Goal: Task Accomplishment & Management: Complete application form

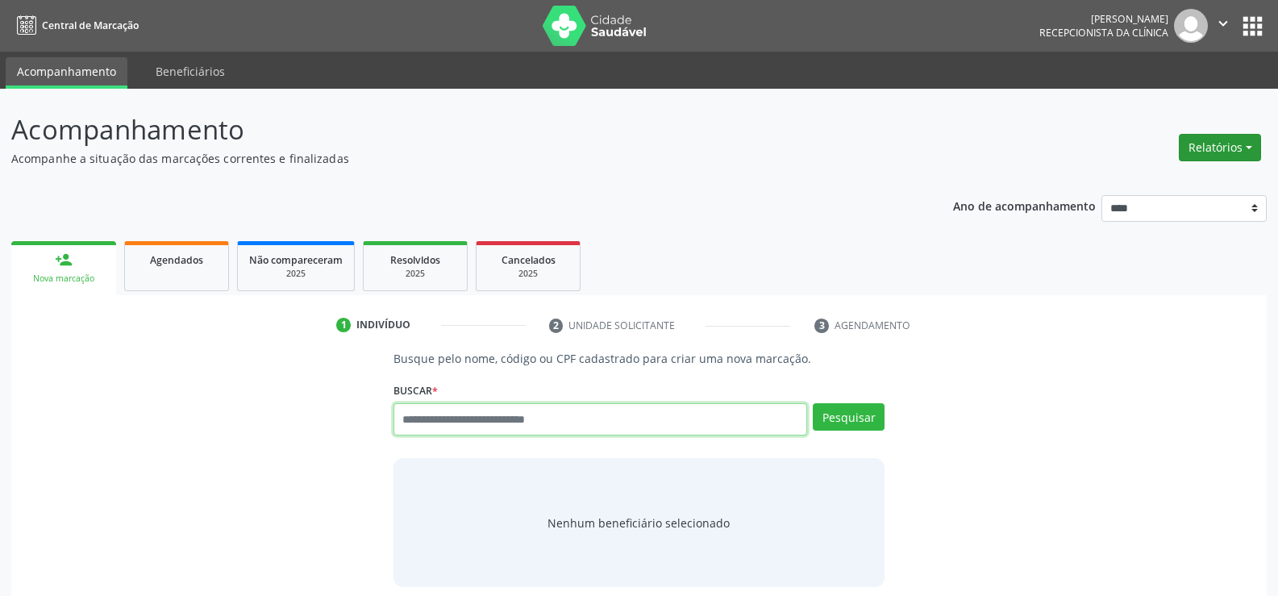
click at [1215, 145] on button "Relatórios" at bounding box center [1220, 147] width 82 height 27
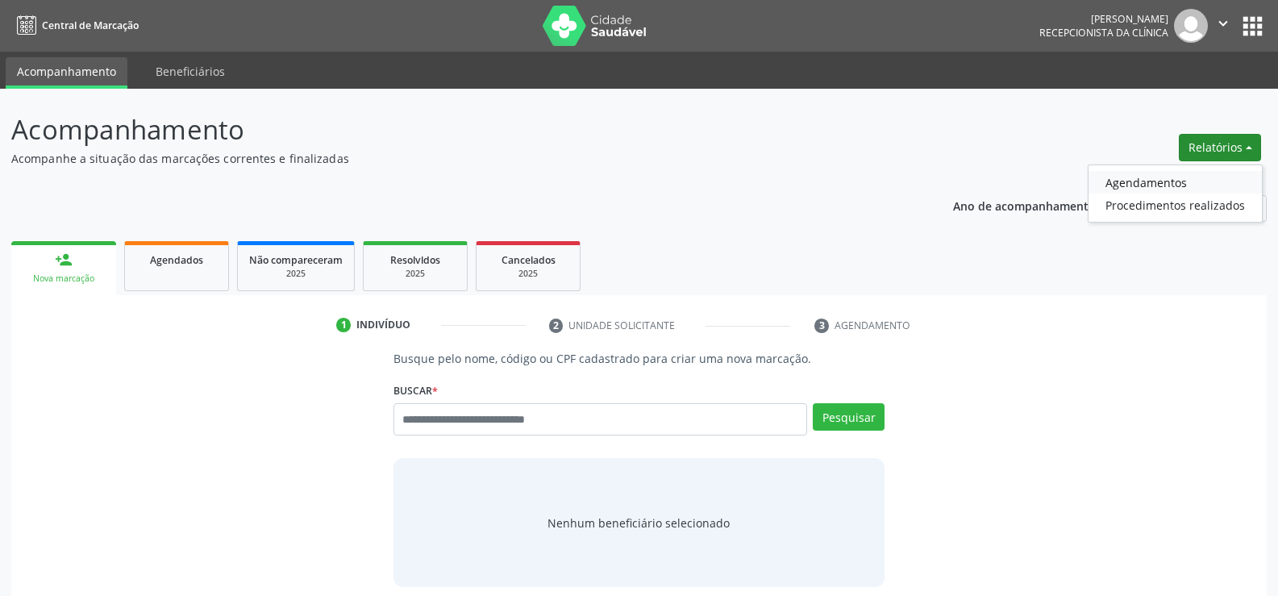
click at [1110, 179] on link "Agendamentos" at bounding box center [1175, 182] width 173 height 23
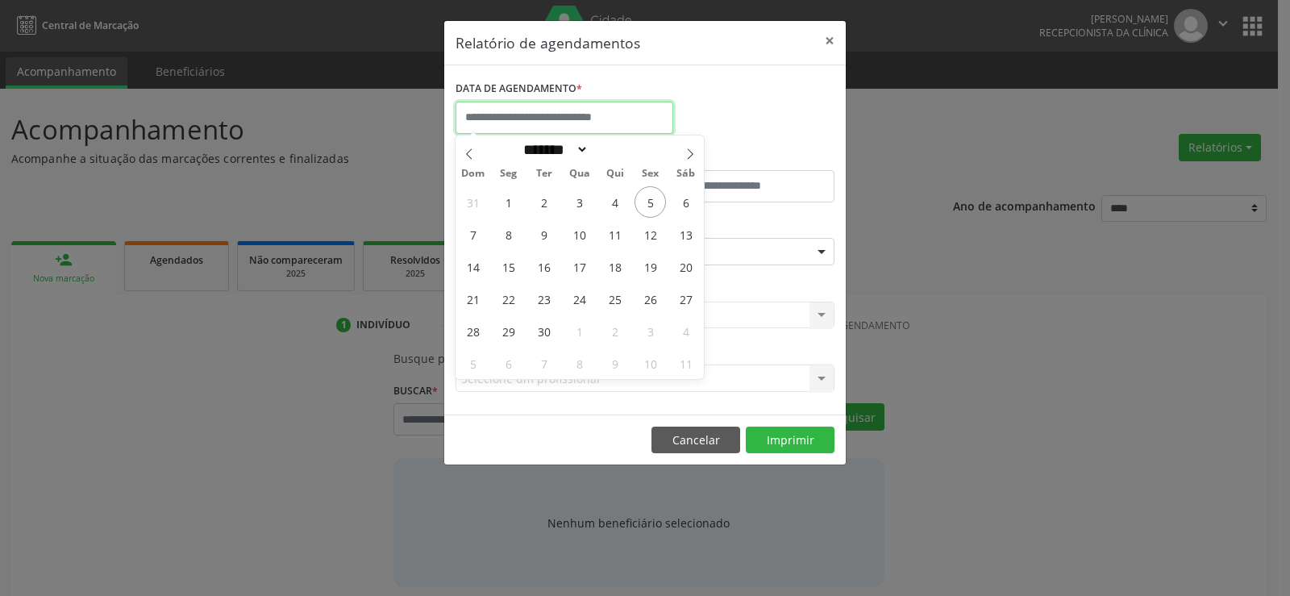
click at [491, 107] on input "text" at bounding box center [565, 118] width 218 height 32
click at [640, 197] on span "5" at bounding box center [650, 201] width 31 height 31
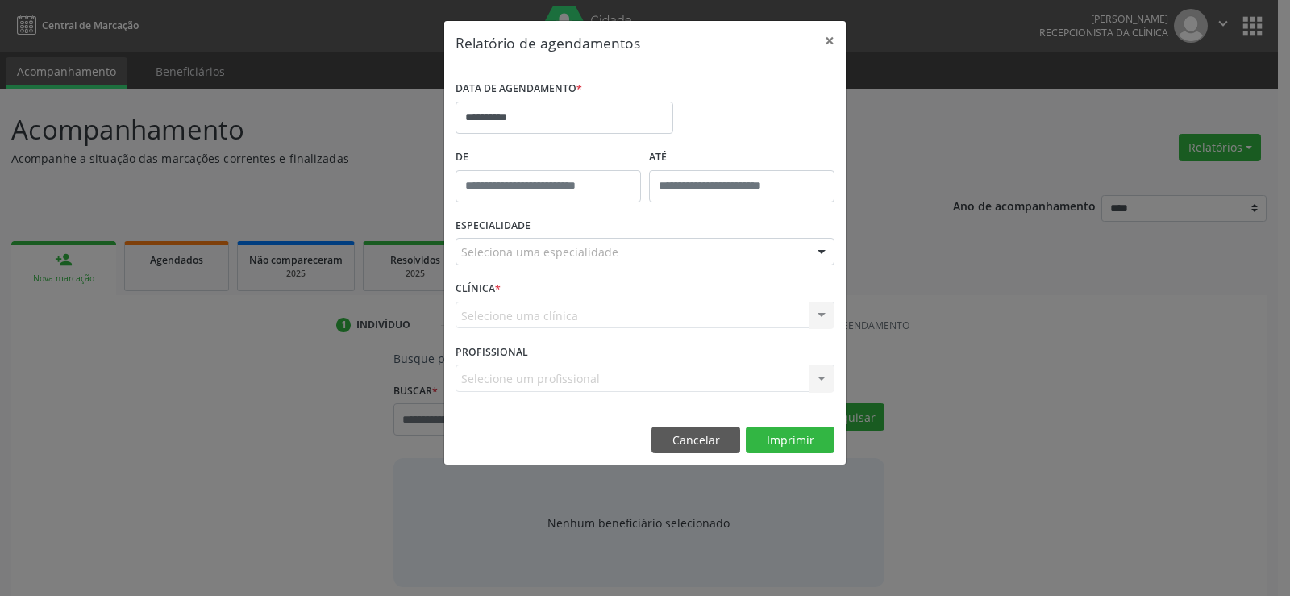
click at [647, 203] on div "ATÉ" at bounding box center [742, 179] width 194 height 69
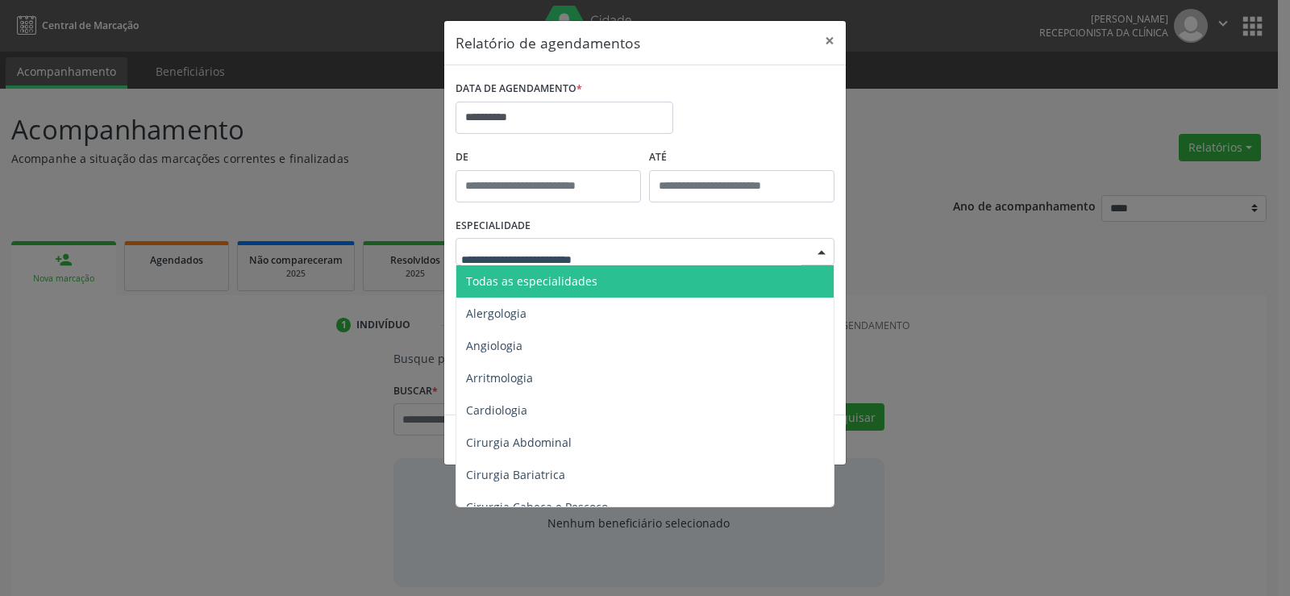
click at [644, 256] on div at bounding box center [645, 251] width 379 height 27
click at [622, 273] on span "Todas as especialidades" at bounding box center [646, 281] width 380 height 32
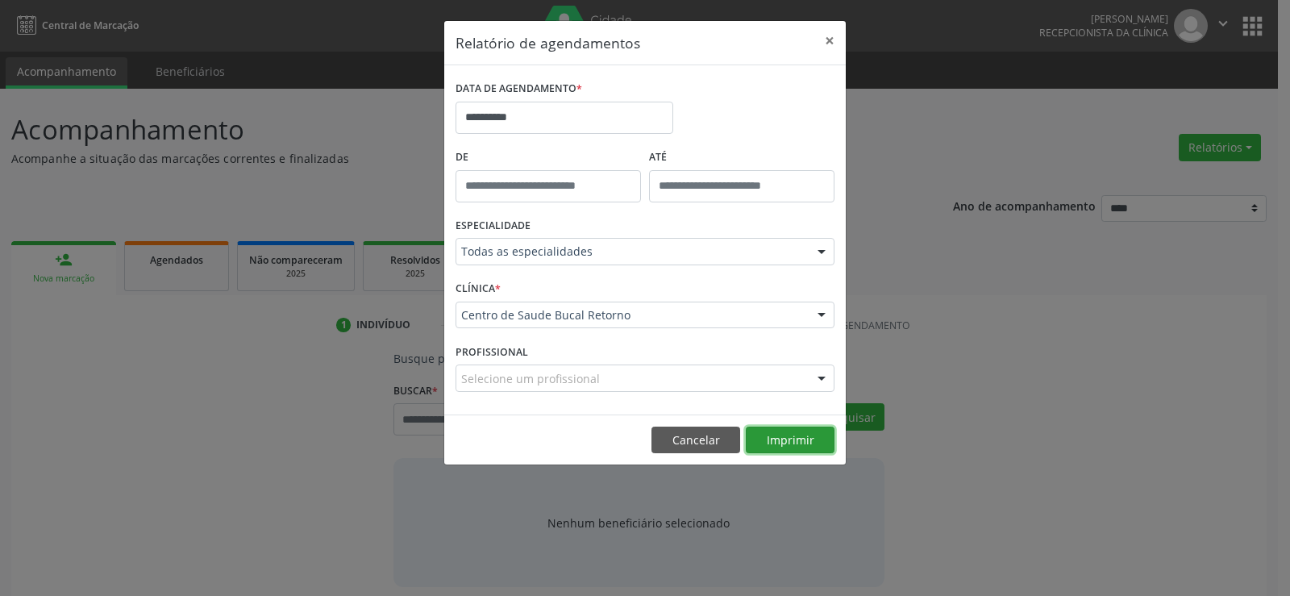
click at [790, 436] on button "Imprimir" at bounding box center [790, 440] width 89 height 27
click at [703, 443] on button "Cancelar" at bounding box center [696, 440] width 89 height 27
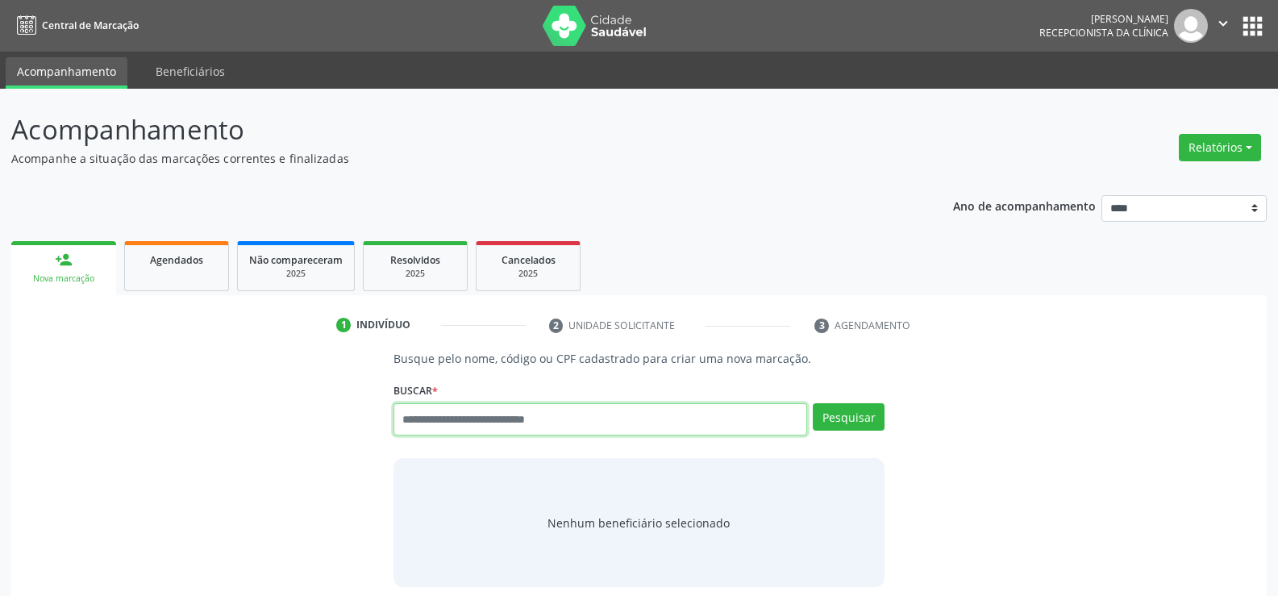
click at [630, 419] on input "text" at bounding box center [601, 419] width 414 height 32
type input "**********"
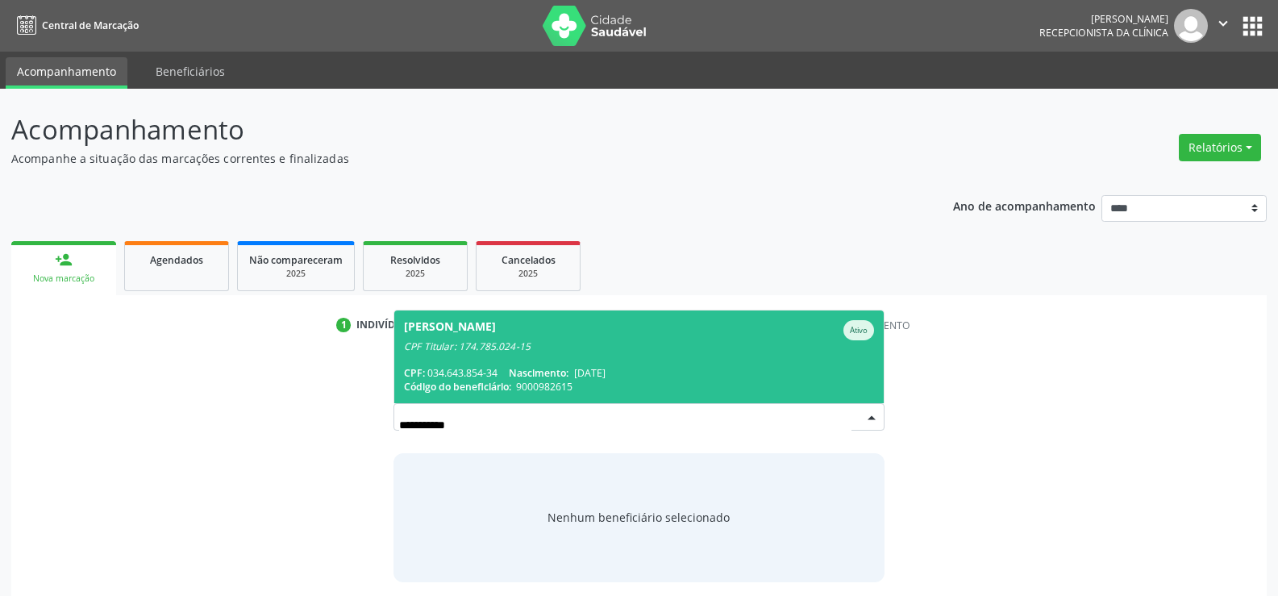
click at [552, 345] on div "CPF Titular: 174.785.024-15" at bounding box center [639, 346] width 470 height 13
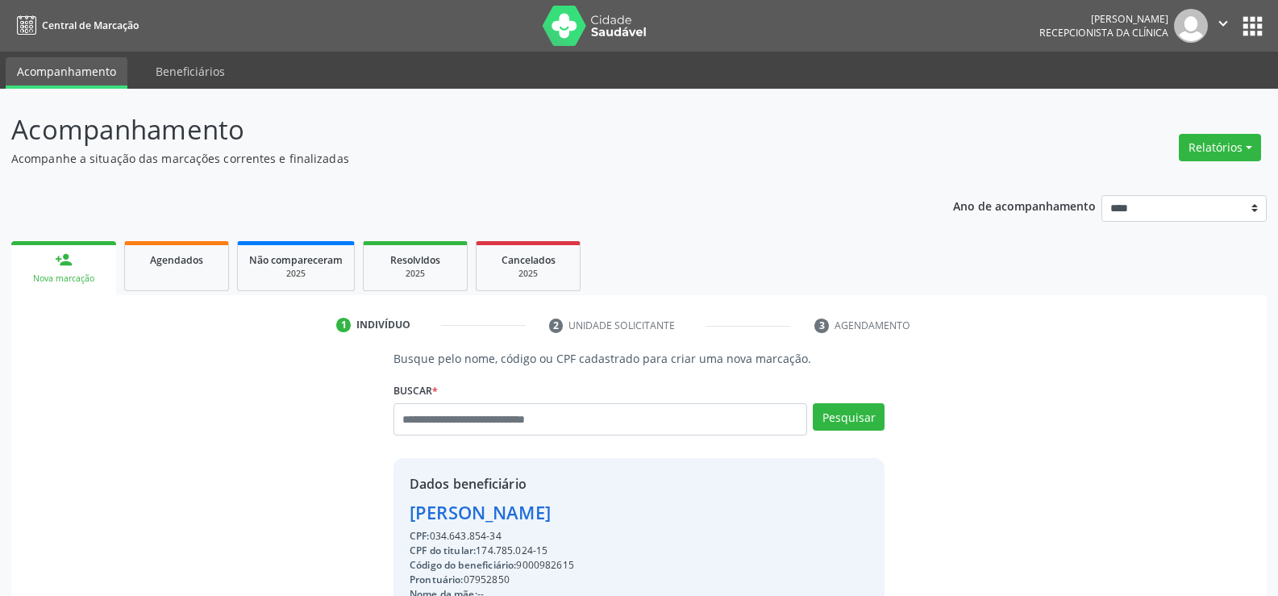
scroll to position [256, 0]
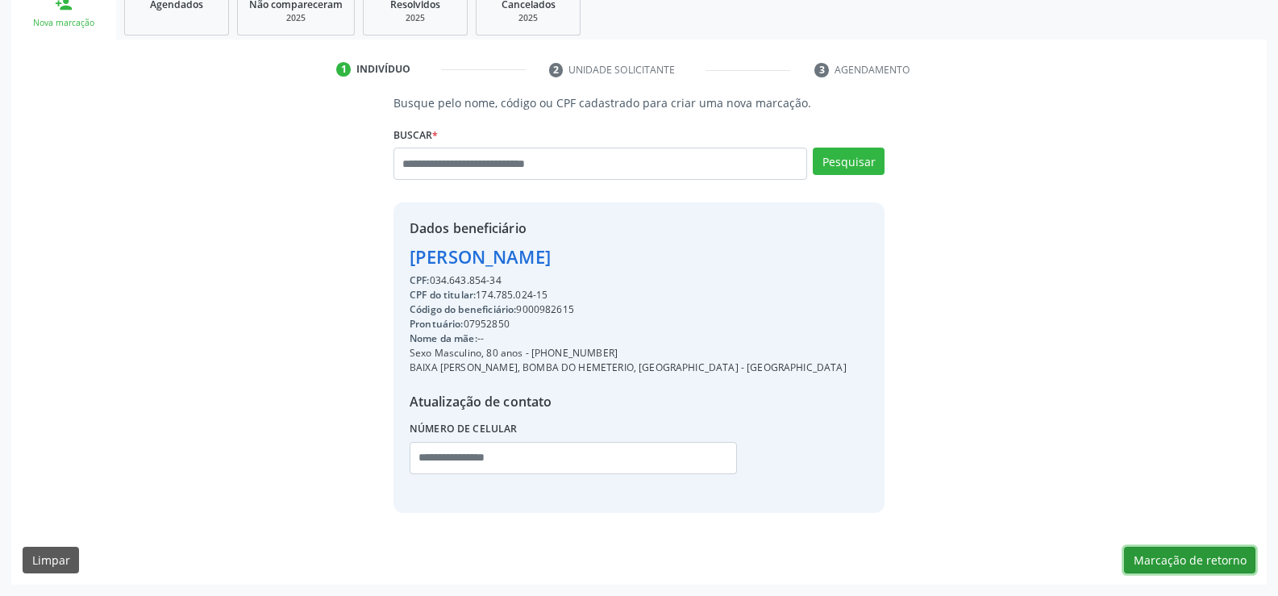
click at [1159, 553] on button "Marcação de retorno" at bounding box center [1189, 560] width 131 height 27
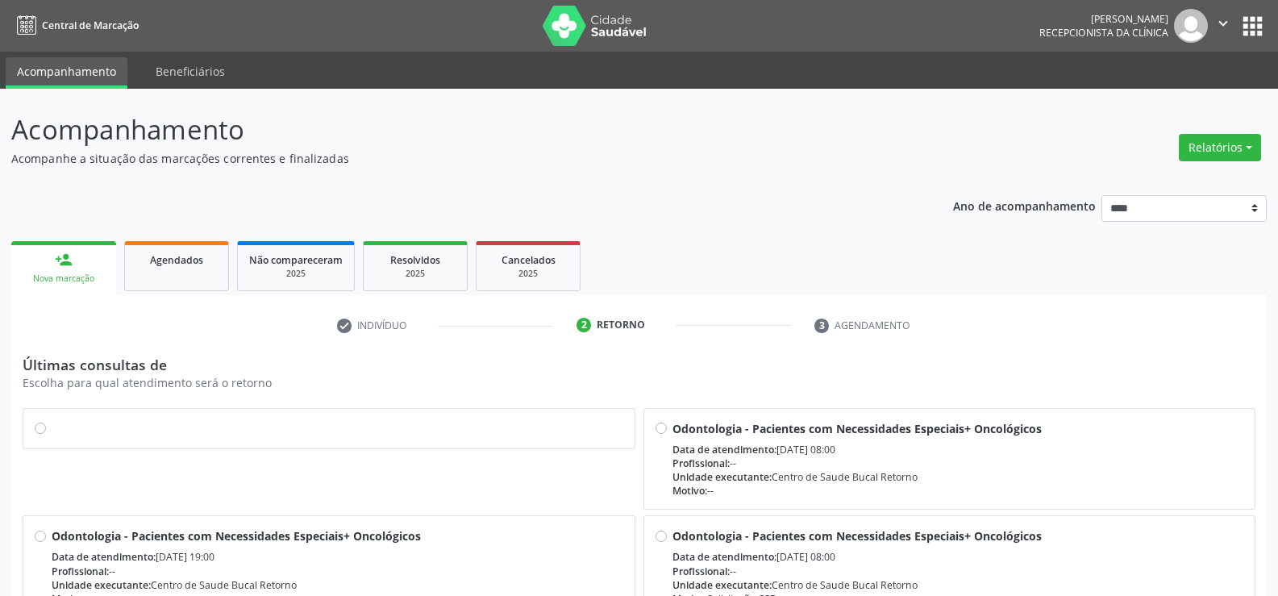
drag, startPoint x: 36, startPoint y: 430, endPoint x: 534, endPoint y: 493, distance: 501.6
click at [52, 420] on label at bounding box center [338, 420] width 572 height 0
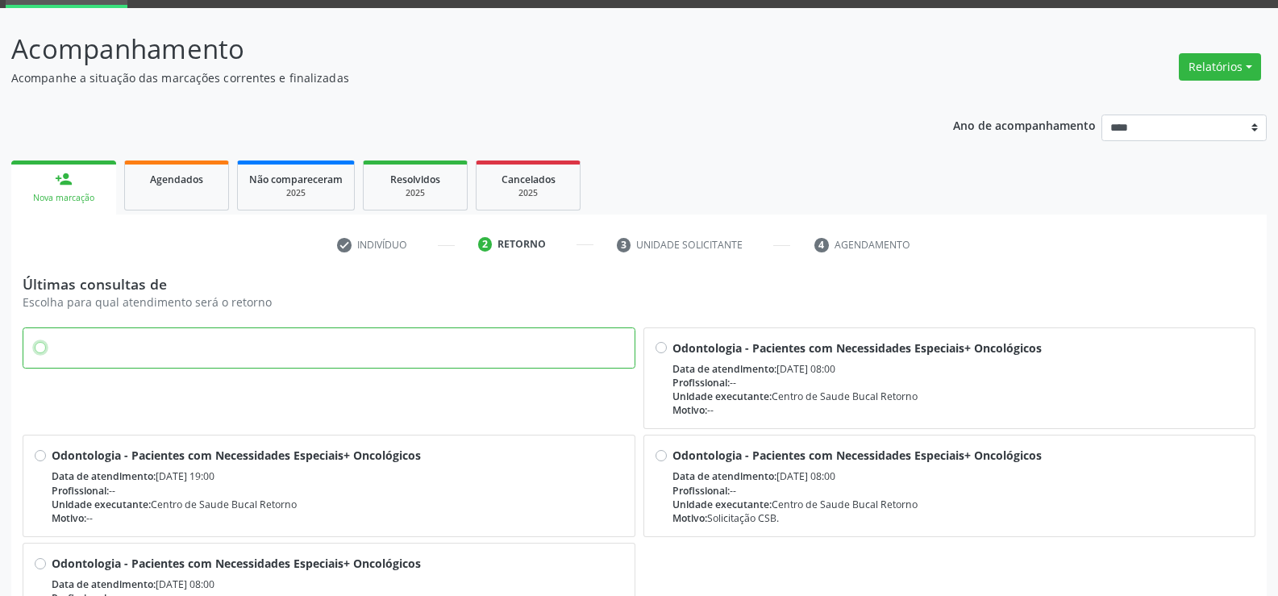
scroll to position [219, 0]
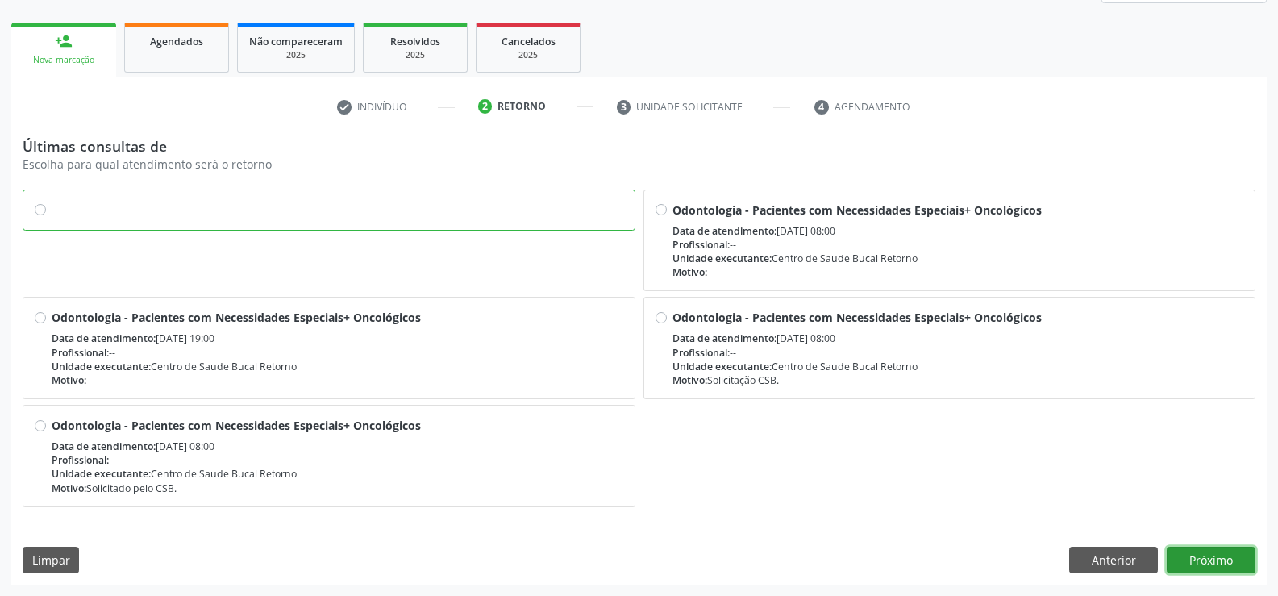
click at [1218, 547] on button "Próximo" at bounding box center [1211, 560] width 89 height 27
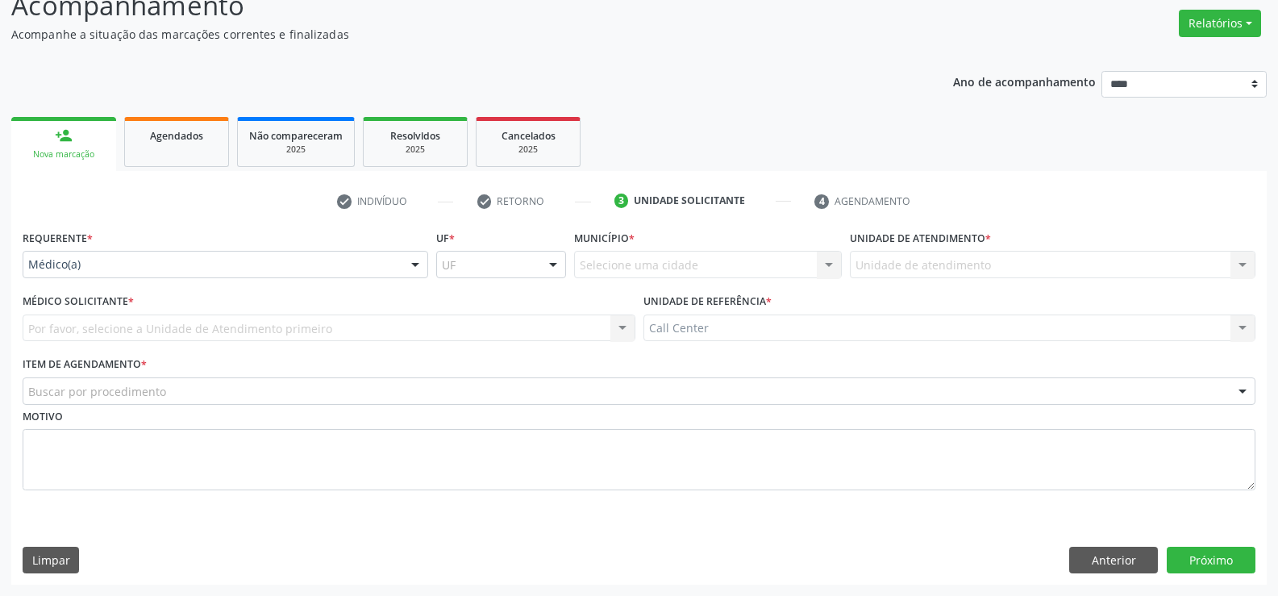
scroll to position [124, 0]
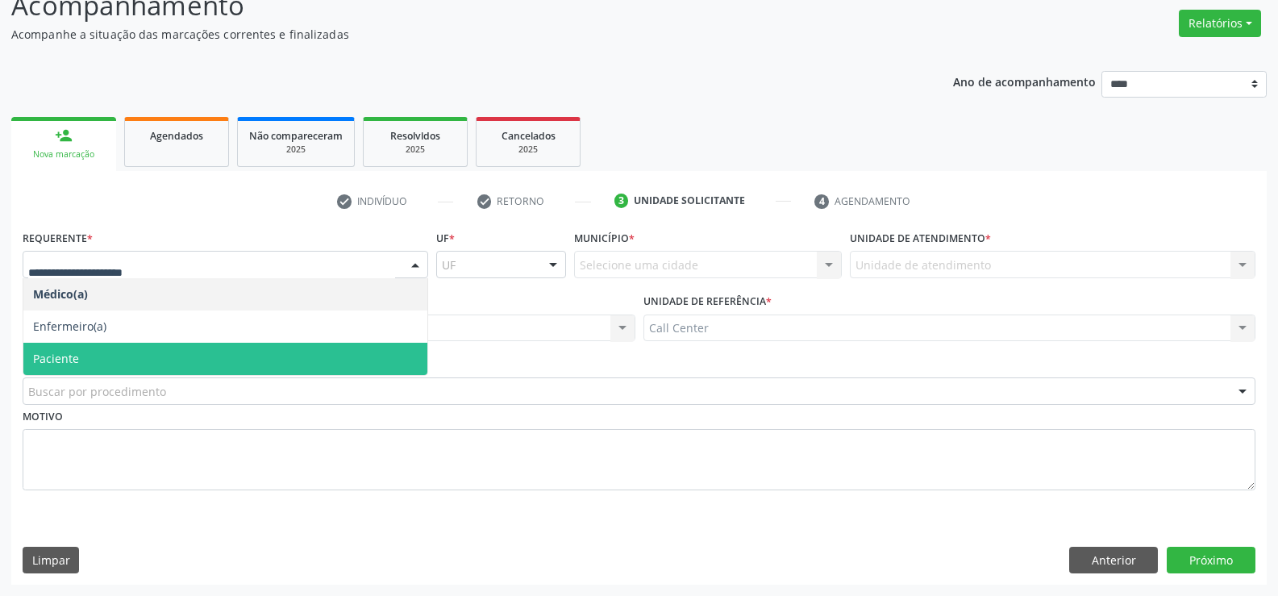
click at [77, 353] on span "Paciente" at bounding box center [56, 358] width 46 height 15
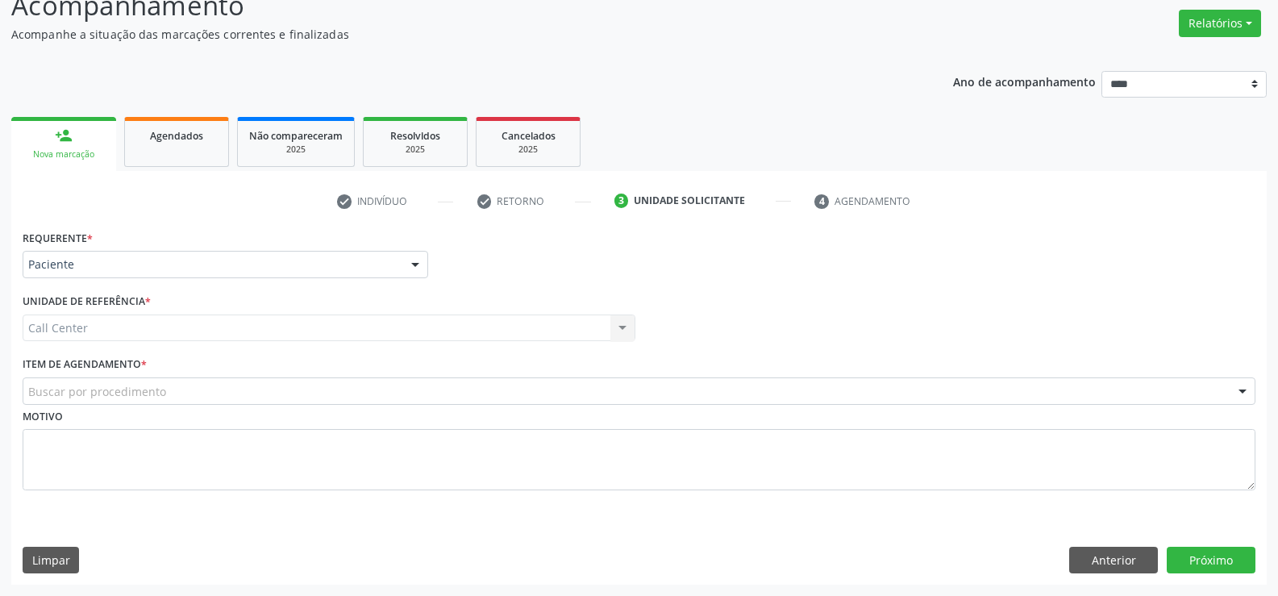
click at [110, 382] on div "Buscar por procedimento" at bounding box center [639, 390] width 1233 height 27
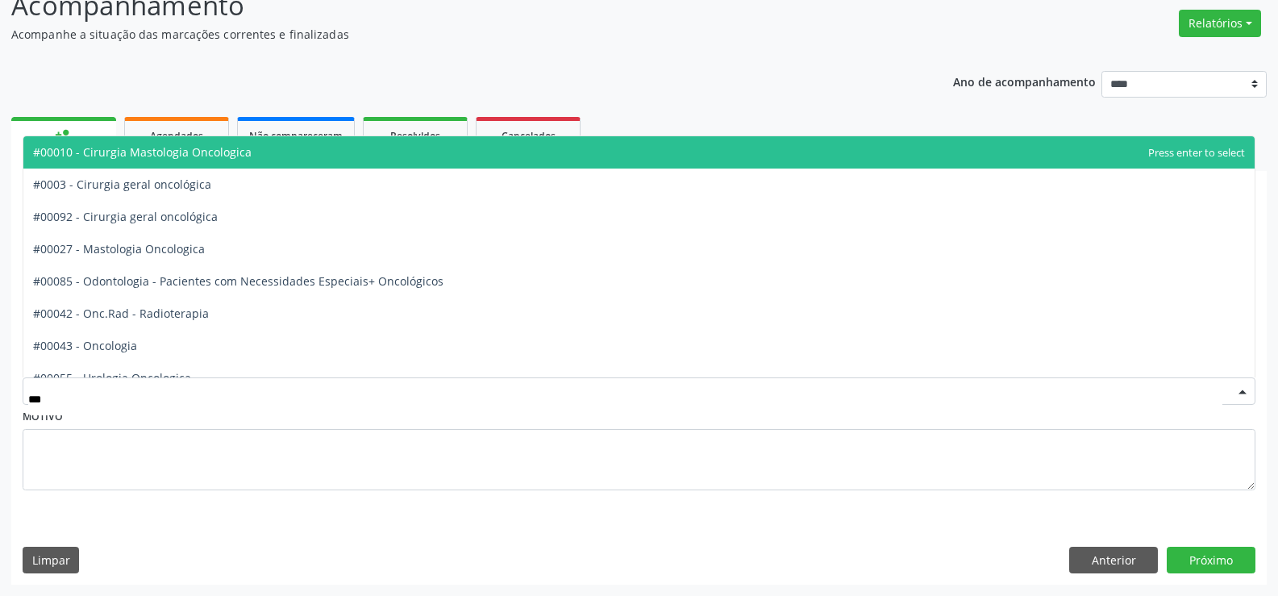
type input "****"
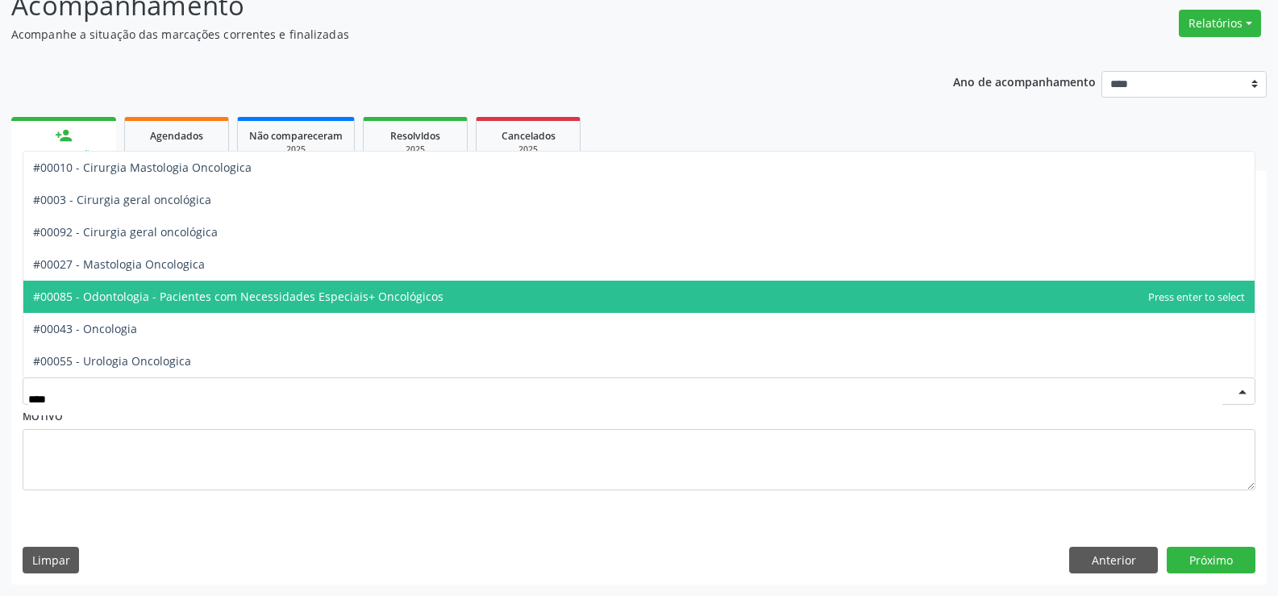
click at [146, 299] on span "#00085 - Odontologia - Pacientes com Necessidades Especiais+ Oncológicos" at bounding box center [238, 296] width 411 height 15
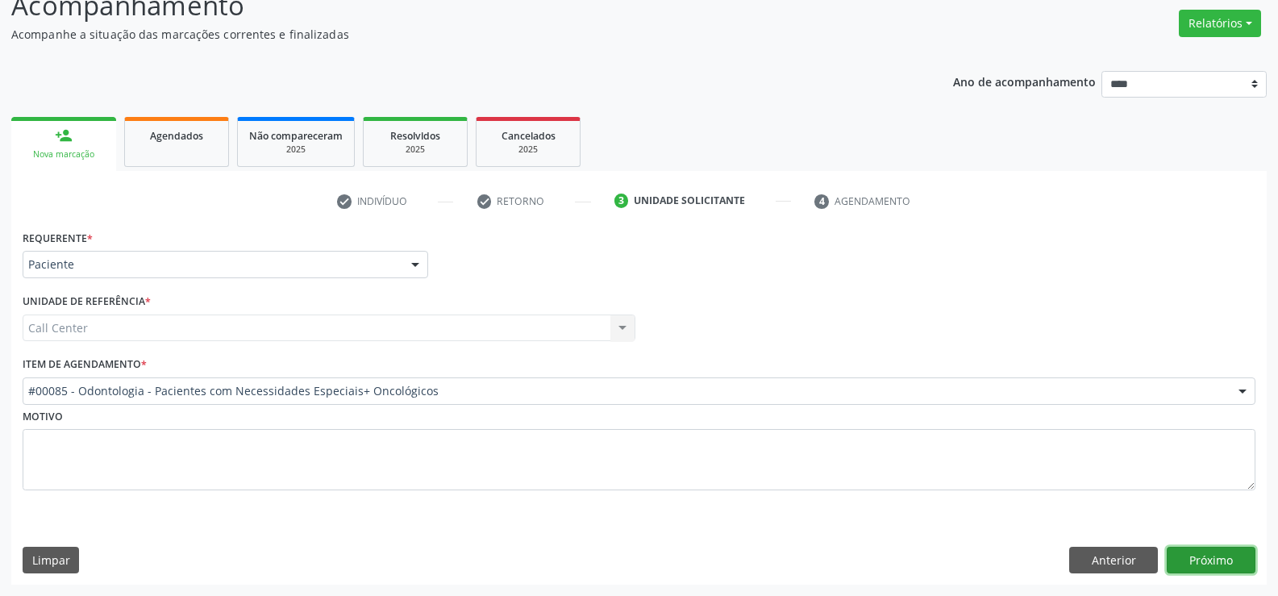
click at [1214, 569] on button "Próximo" at bounding box center [1211, 560] width 89 height 27
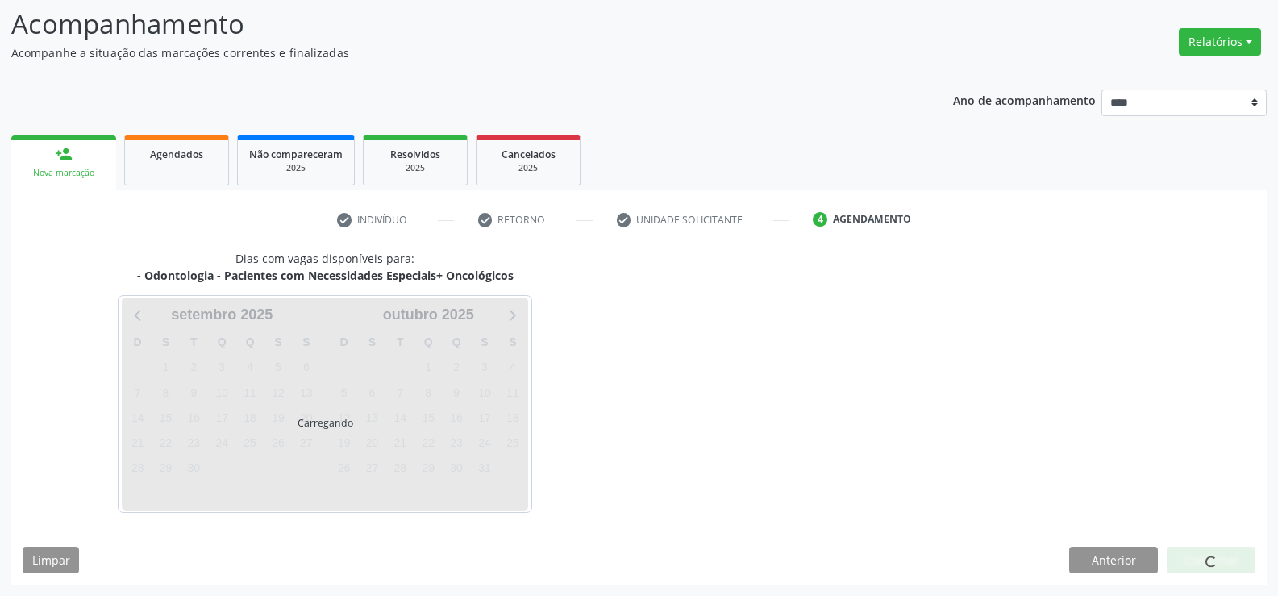
scroll to position [106, 0]
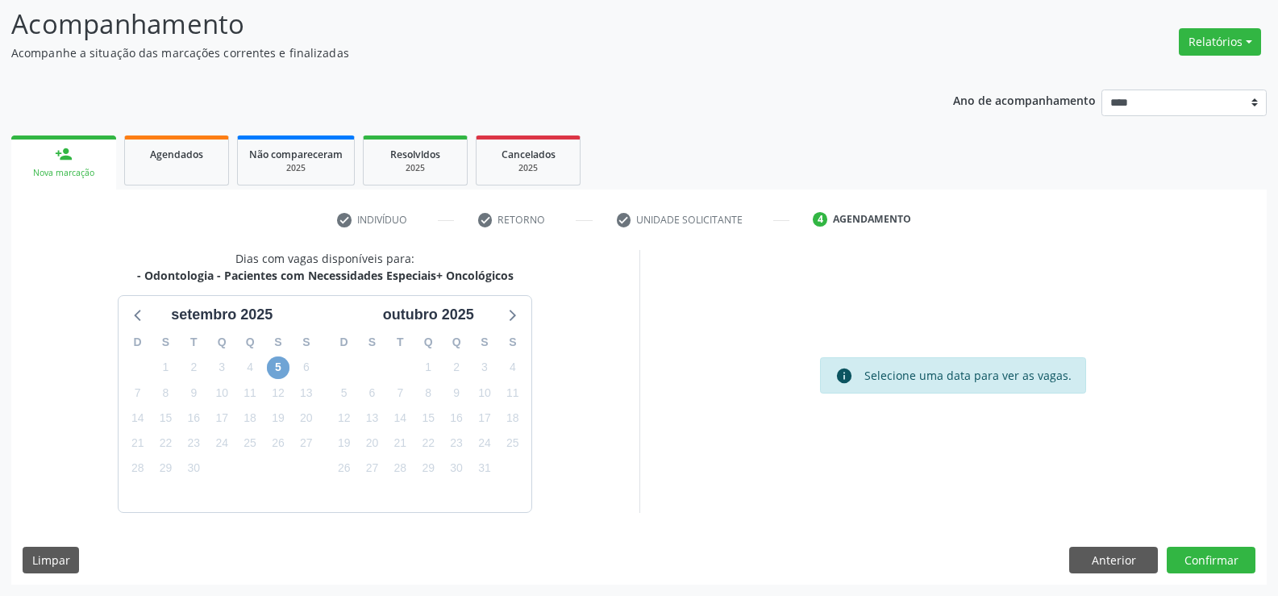
click at [281, 371] on span "5" at bounding box center [278, 367] width 23 height 23
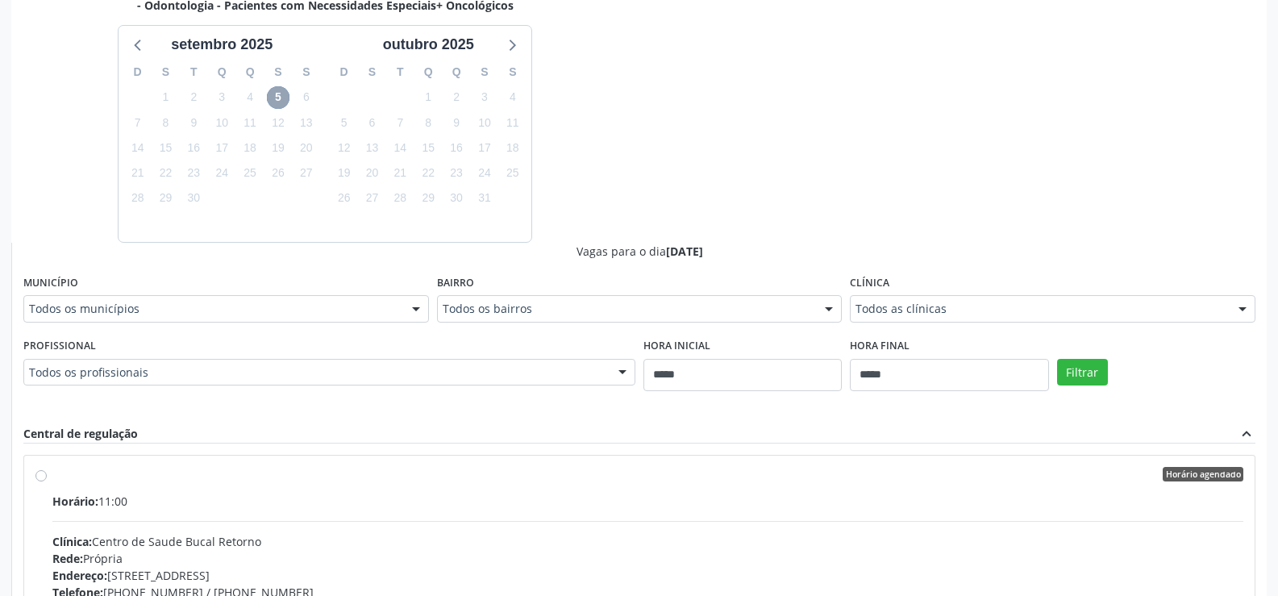
scroll to position [520, 0]
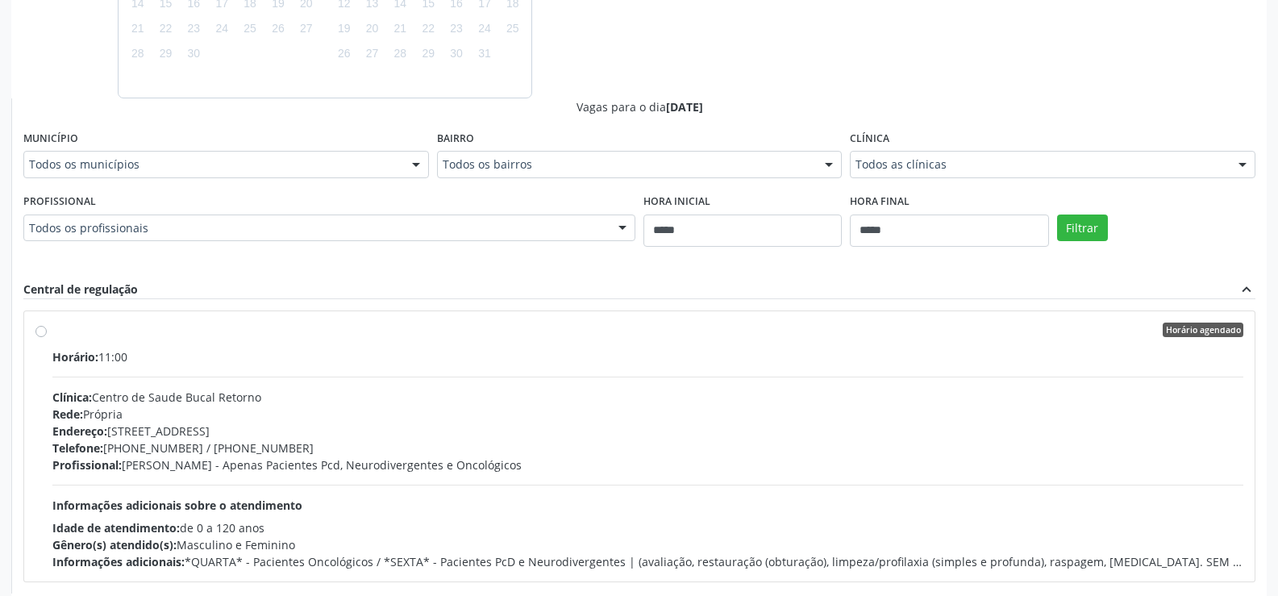
click at [52, 334] on label "Horário agendado Horário: 11:00 Clínica: [GEOGRAPHIC_DATA] Bucal Retorno Rede: …" at bounding box center [647, 447] width 1191 height 248
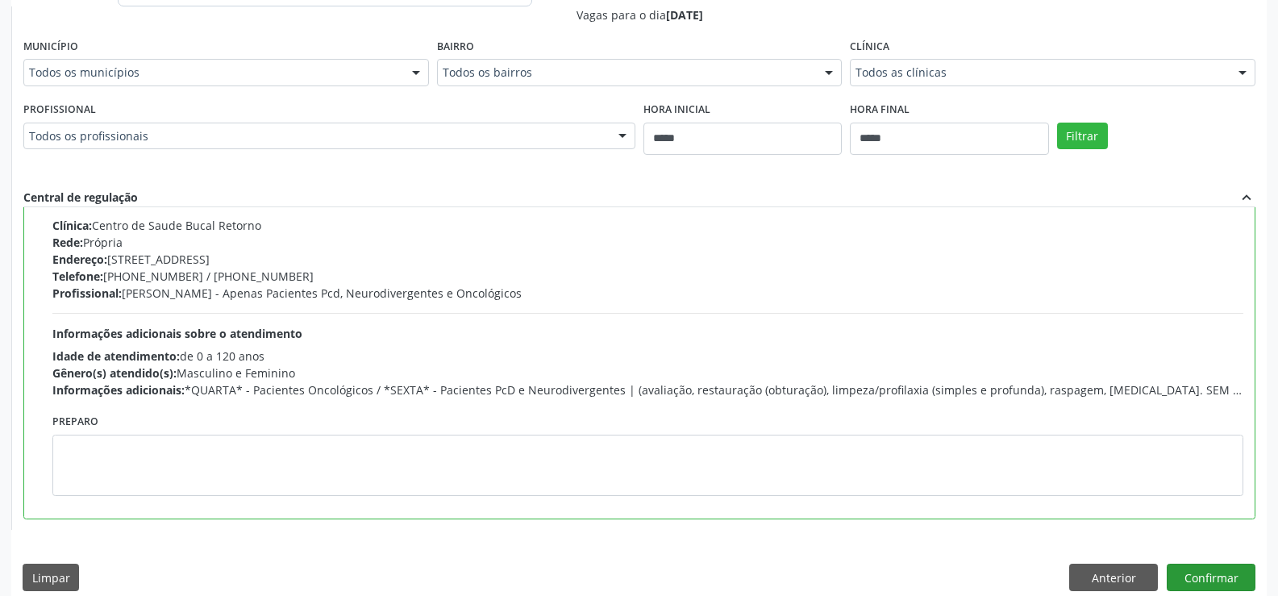
scroll to position [630, 0]
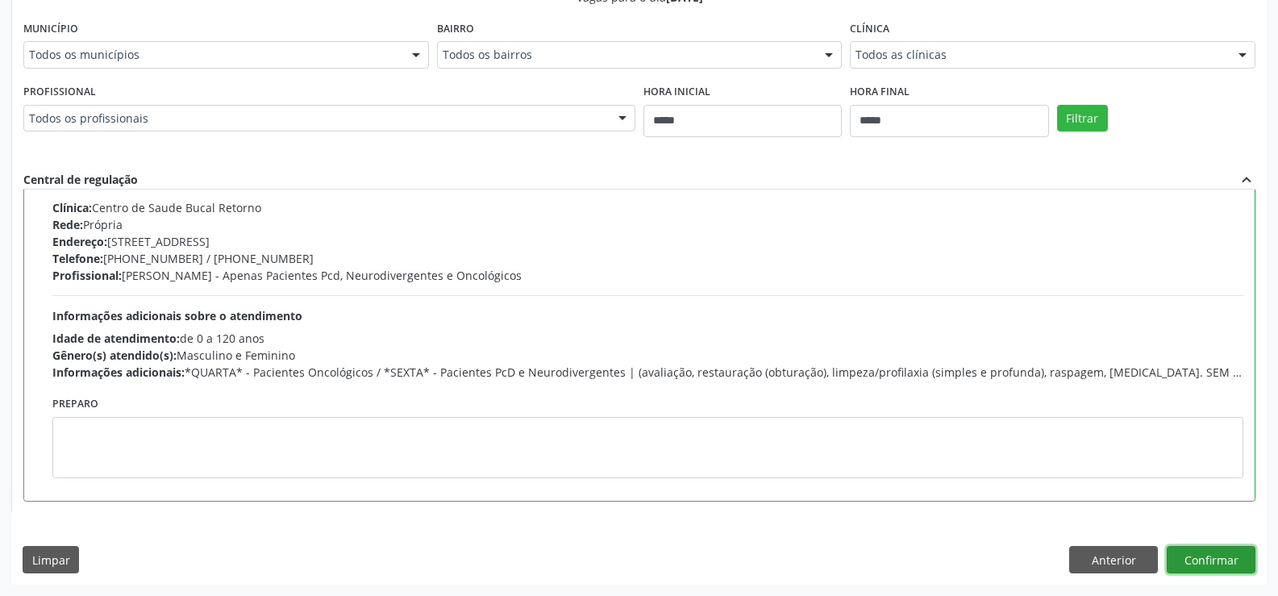
click at [1245, 551] on button "Confirmar" at bounding box center [1211, 559] width 89 height 27
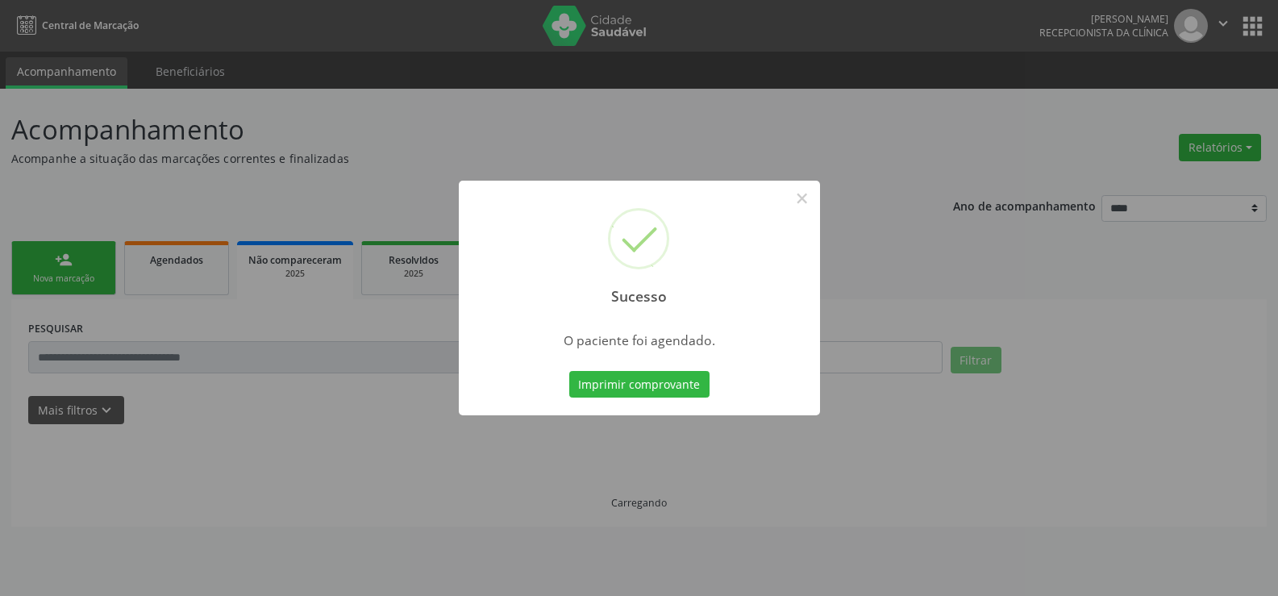
scroll to position [0, 0]
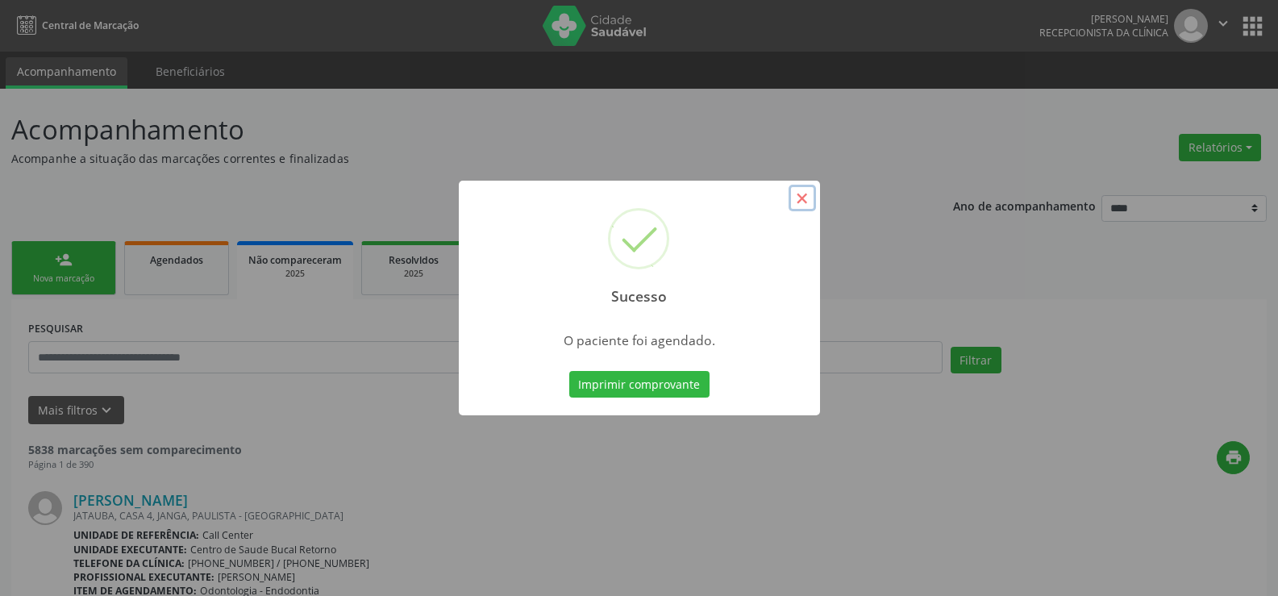
click at [802, 202] on button "×" at bounding box center [802, 198] width 27 height 27
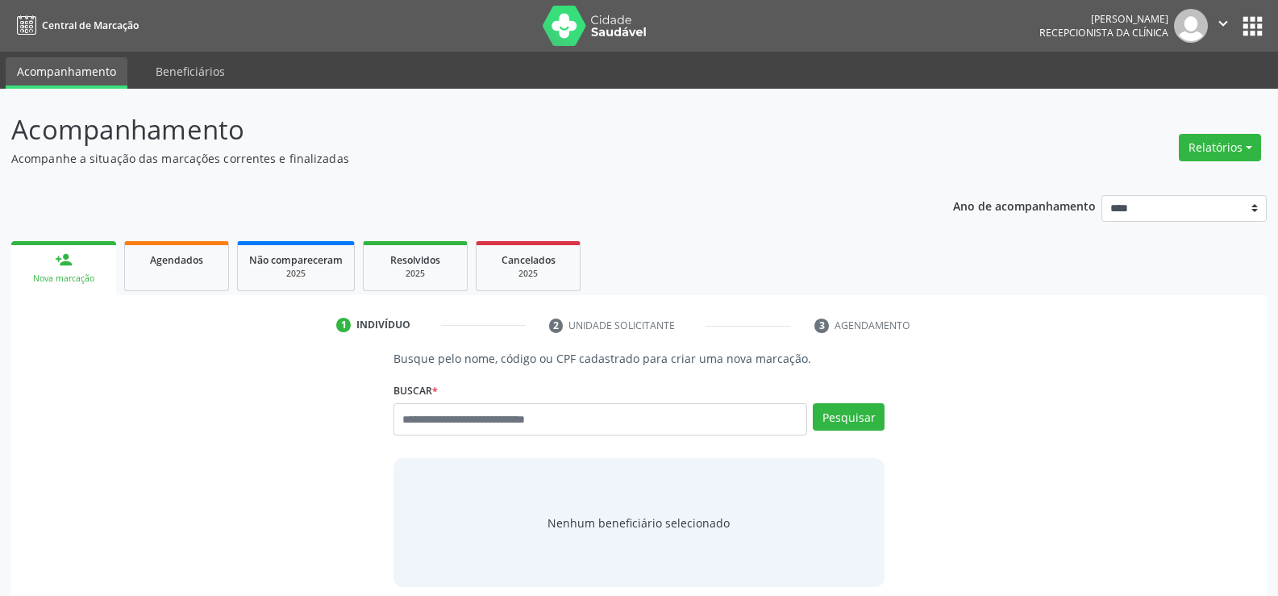
click at [447, 431] on input "text" at bounding box center [601, 419] width 414 height 32
type input "**********"
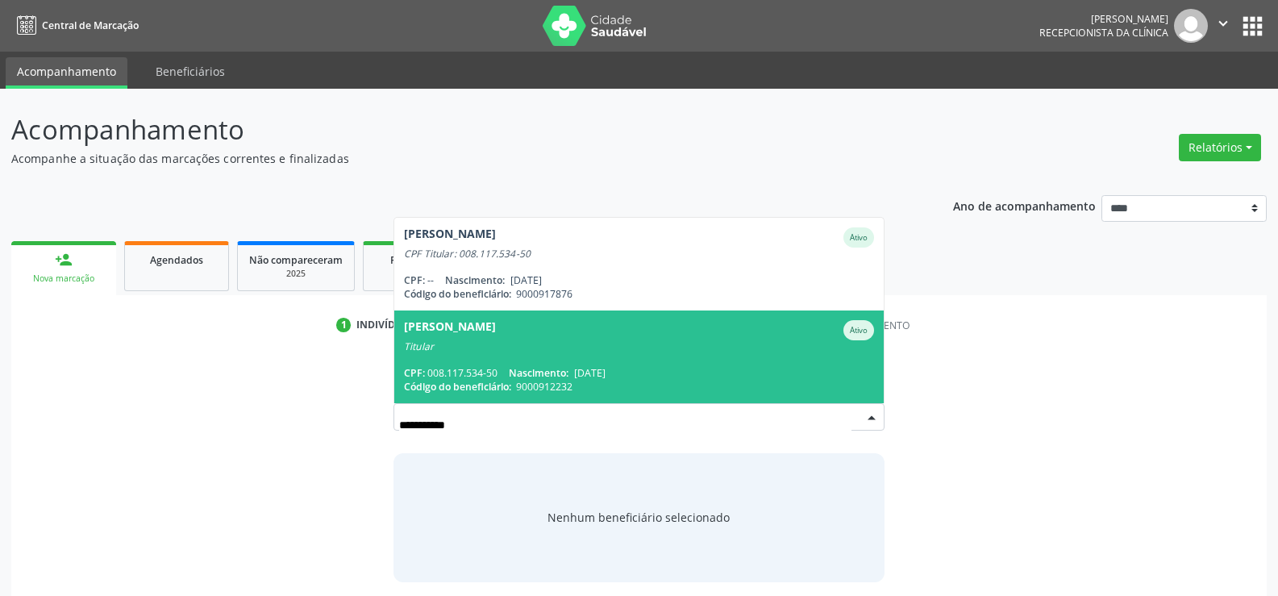
click at [496, 336] on div "[PERSON_NAME]" at bounding box center [450, 330] width 92 height 20
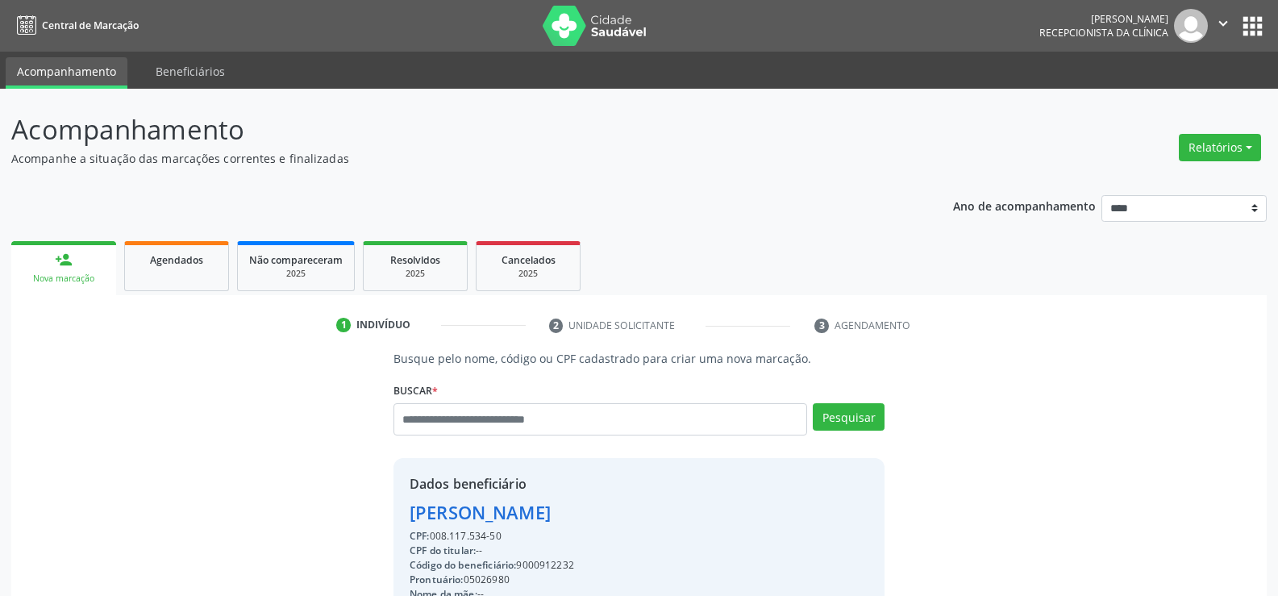
drag, startPoint x: 506, startPoint y: 532, endPoint x: 390, endPoint y: 514, distance: 118.3
click at [390, 514] on div "Busque pelo nome, código ou CPF cadastrado para criar uma nova marcação. [GEOGR…" at bounding box center [639, 559] width 514 height 418
copy div "[PERSON_NAME] Junior CPF: 008.117.534-50"
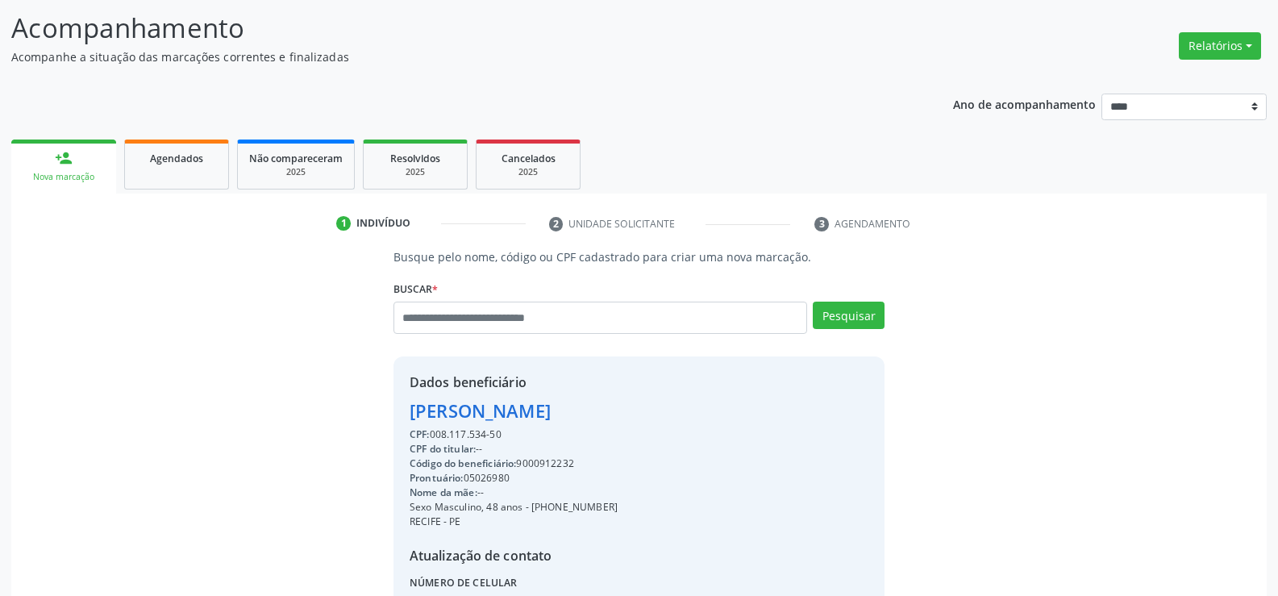
scroll to position [256, 0]
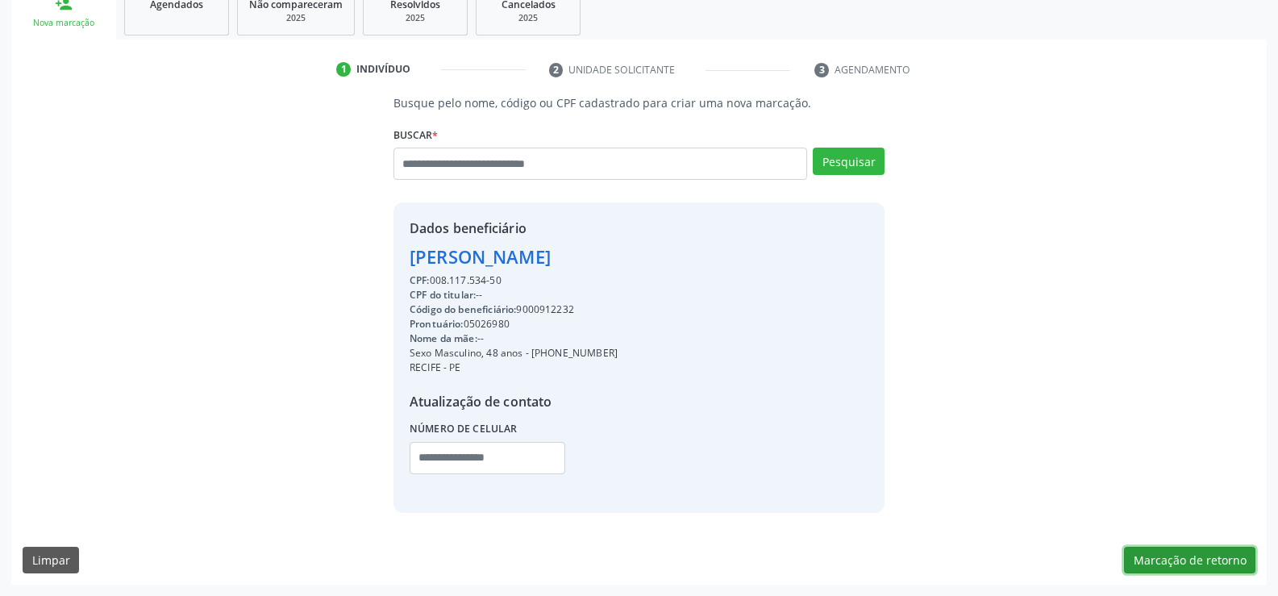
click at [1167, 564] on button "Marcação de retorno" at bounding box center [1189, 560] width 131 height 27
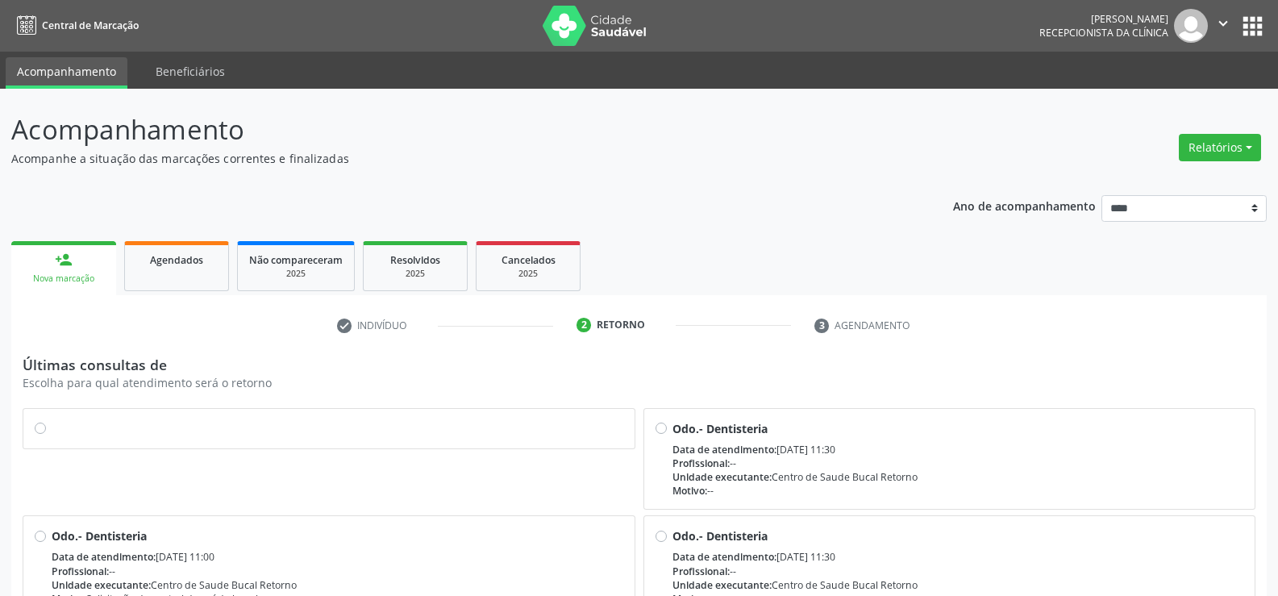
click at [40, 435] on div at bounding box center [329, 428] width 589 height 17
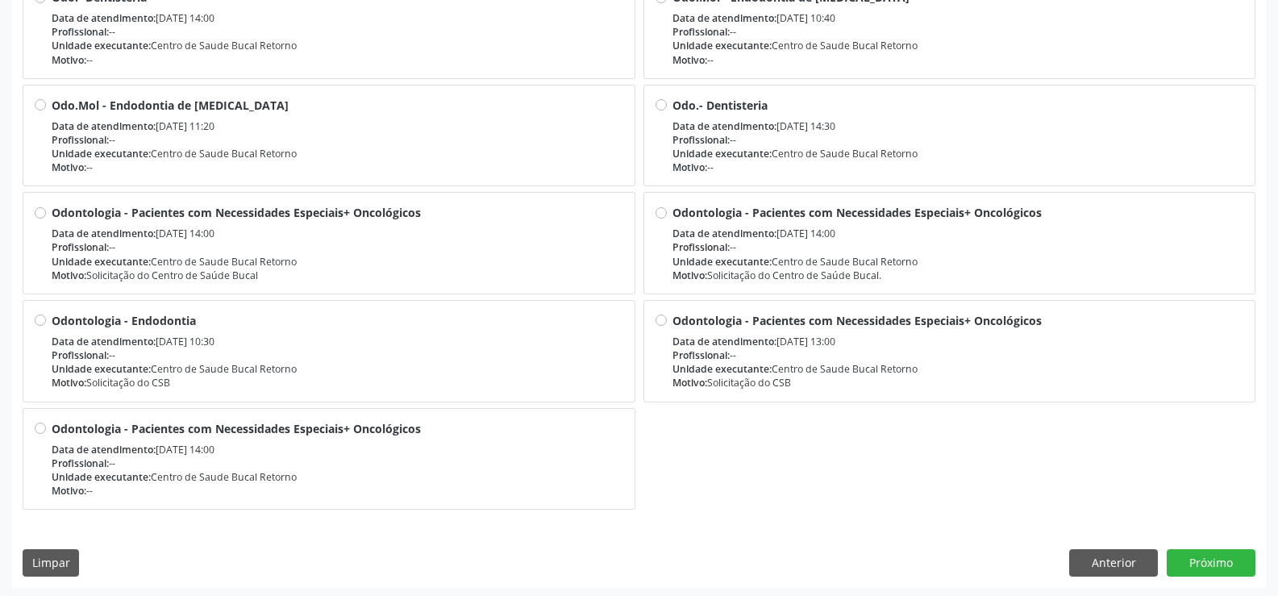
scroll to position [650, 0]
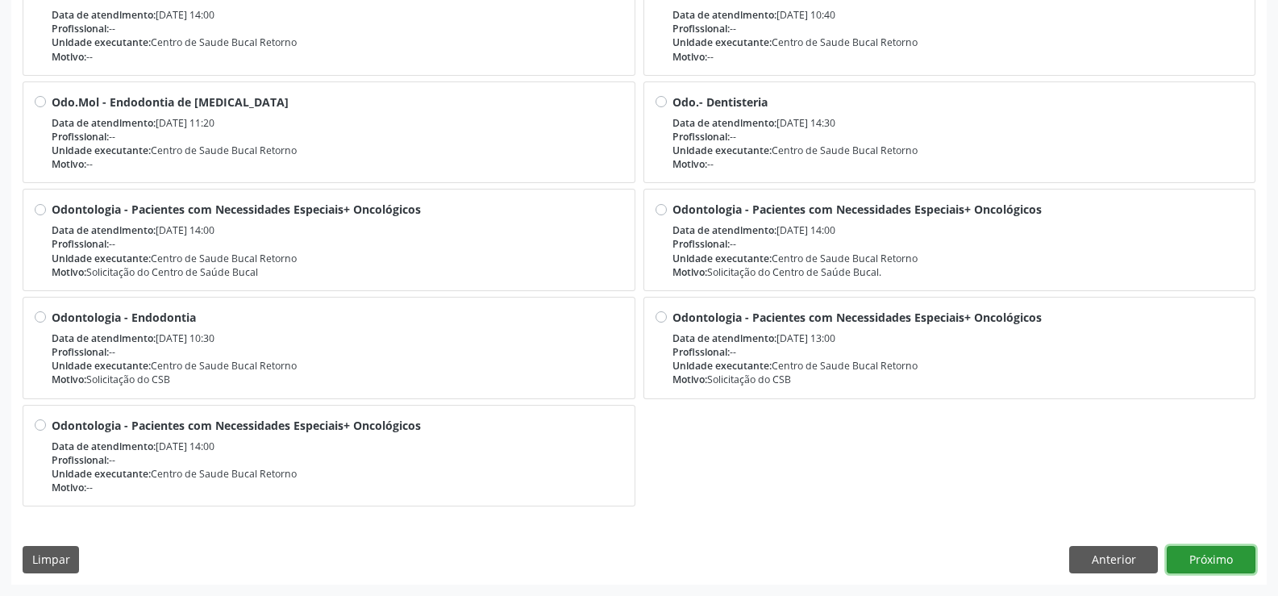
click at [1203, 554] on button "Próximo" at bounding box center [1211, 559] width 89 height 27
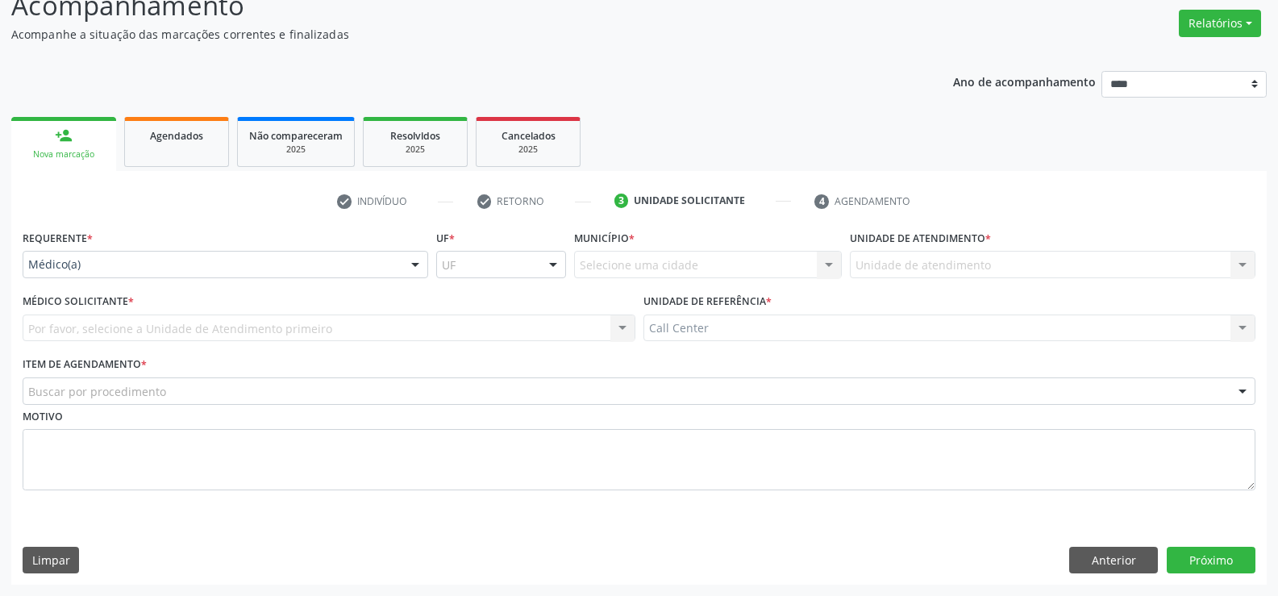
scroll to position [124, 0]
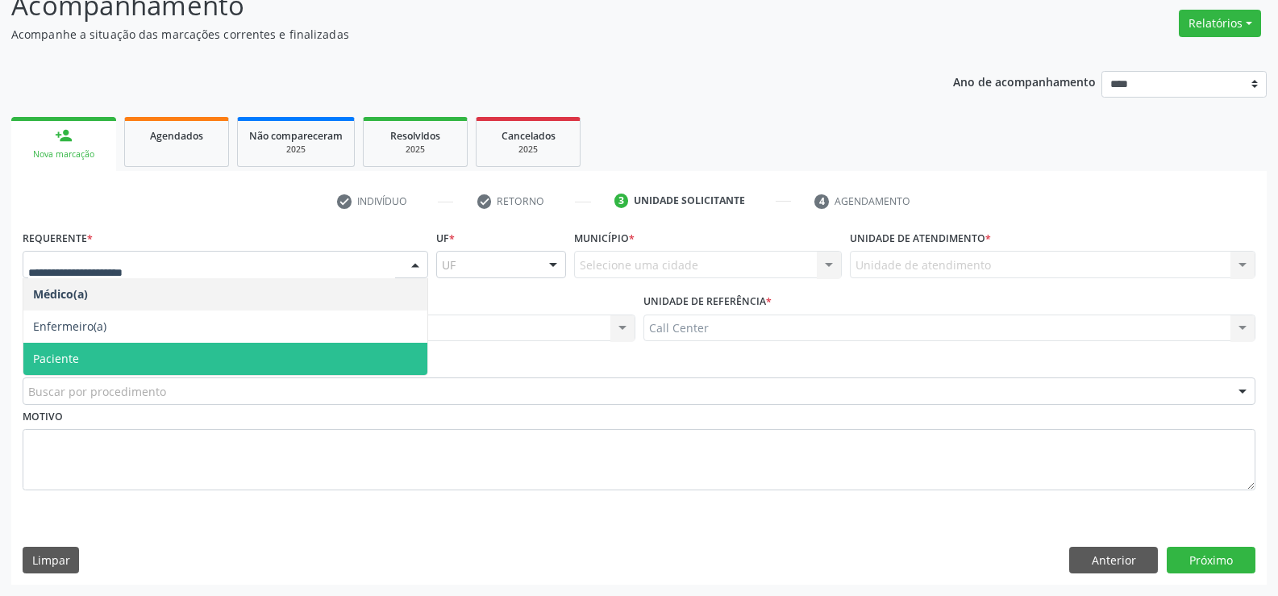
click at [91, 360] on span "Paciente" at bounding box center [225, 359] width 404 height 32
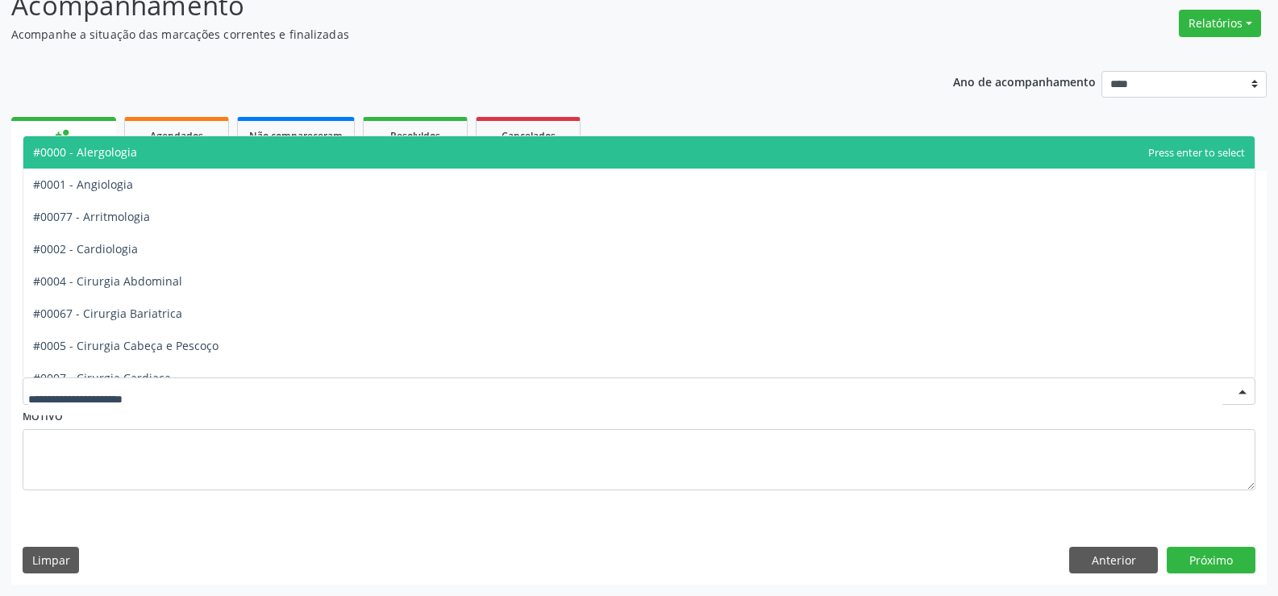
click at [111, 401] on div at bounding box center [639, 390] width 1233 height 27
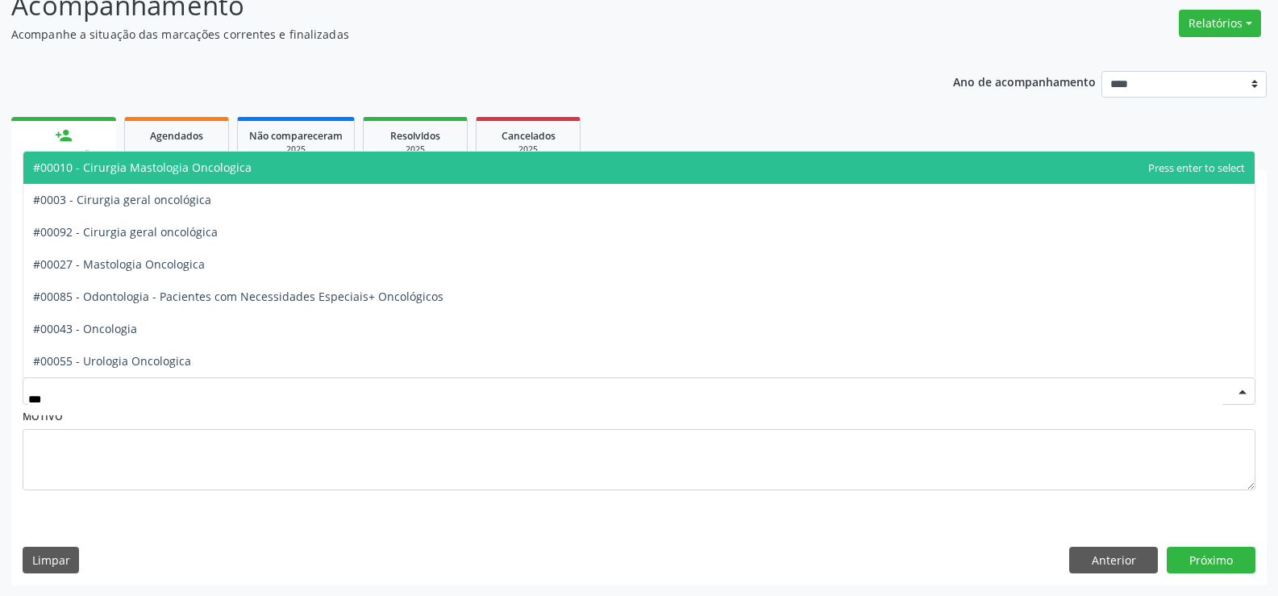
type input "****"
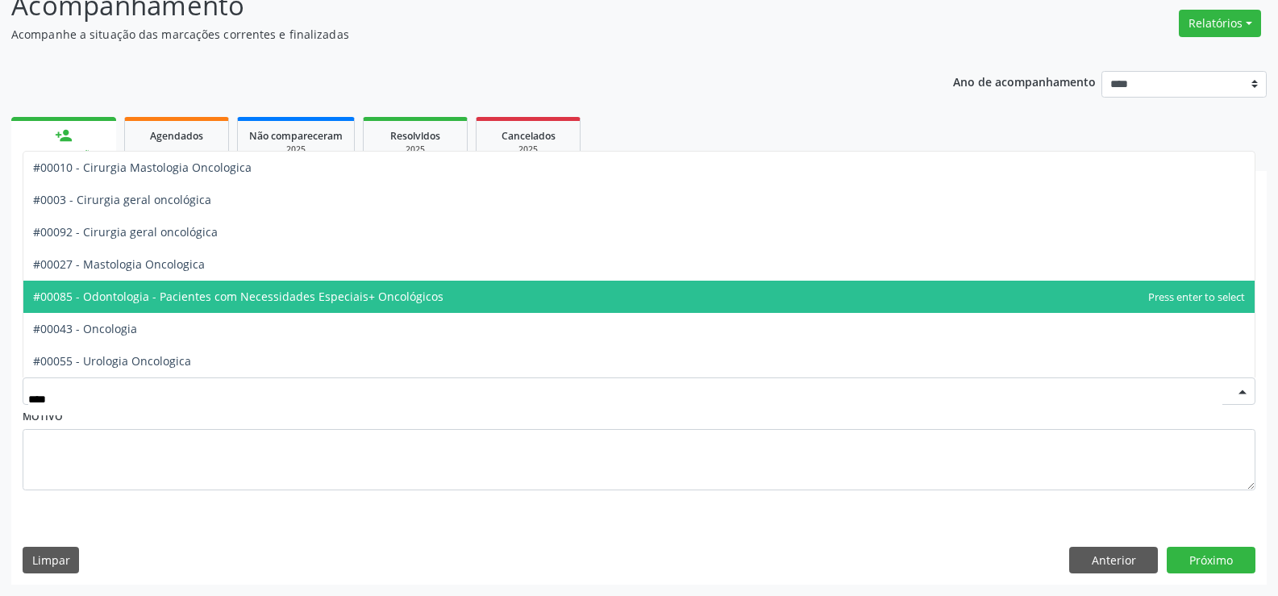
click at [140, 300] on span "#00085 - Odontologia - Pacientes com Necessidades Especiais+ Oncológicos" at bounding box center [238, 296] width 411 height 15
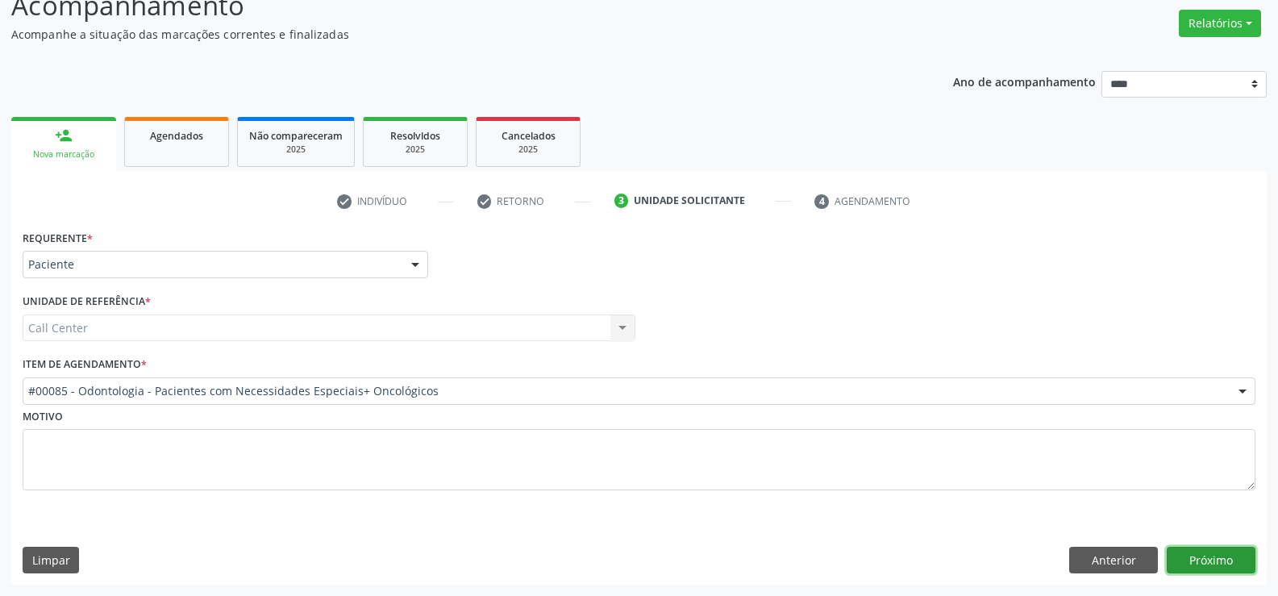
click at [1188, 552] on button "Próximo" at bounding box center [1211, 560] width 89 height 27
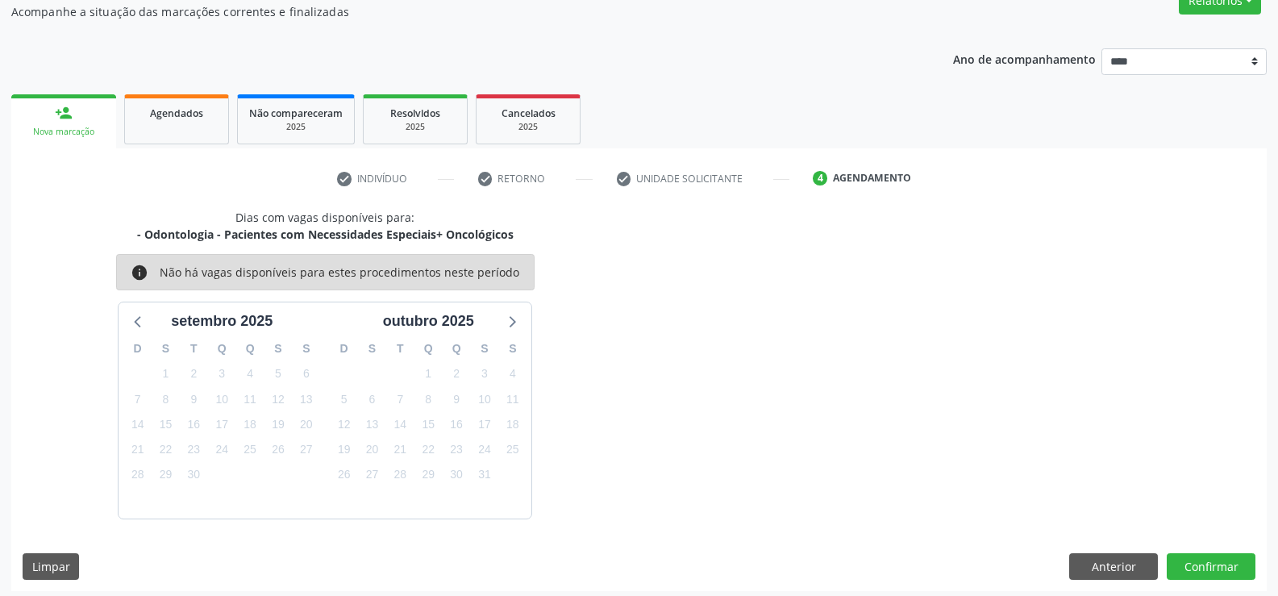
scroll to position [153, 0]
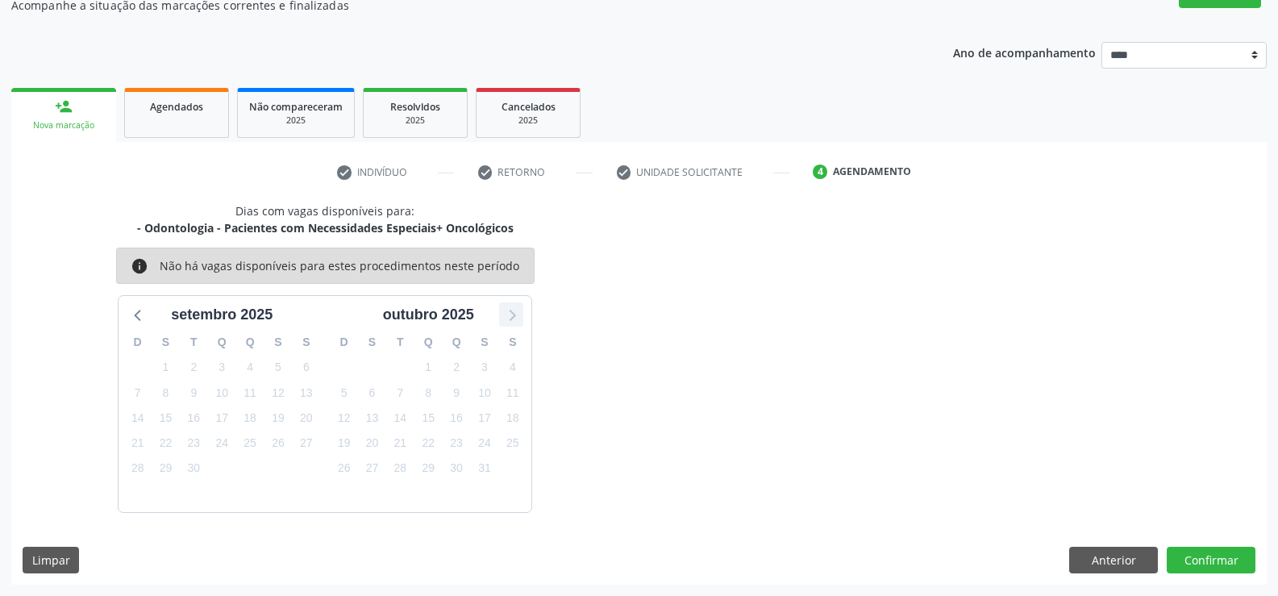
click at [516, 303] on div at bounding box center [511, 314] width 24 height 24
click at [1107, 555] on button "Anterior" at bounding box center [1113, 560] width 89 height 27
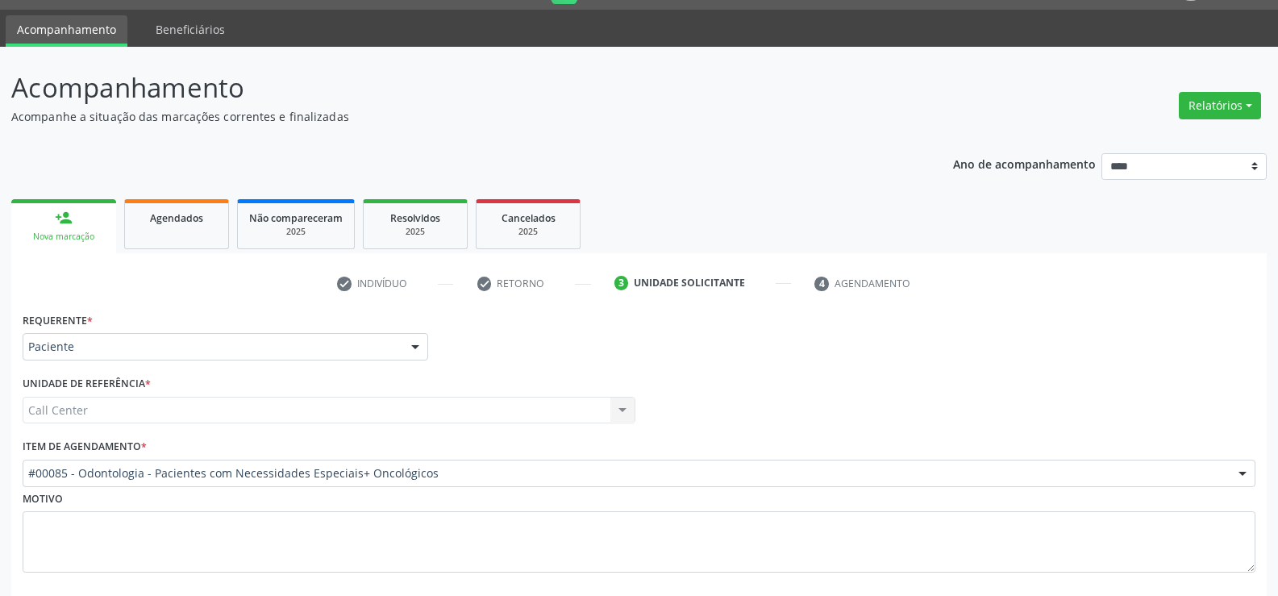
scroll to position [124, 0]
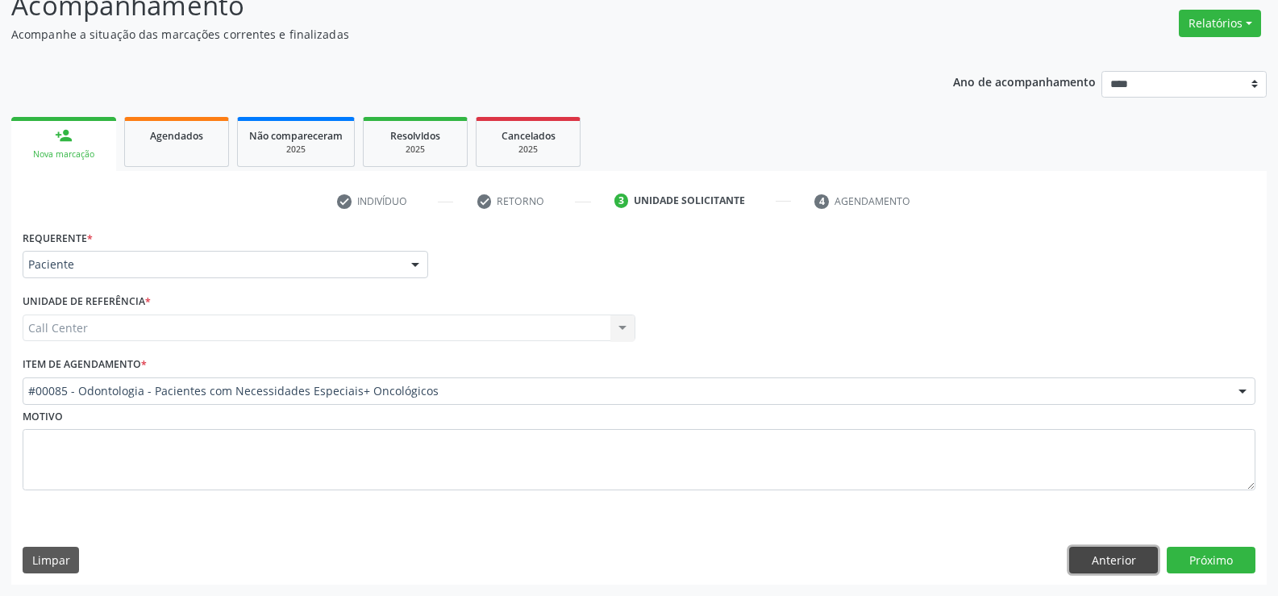
click at [1109, 569] on button "Anterior" at bounding box center [1113, 560] width 89 height 27
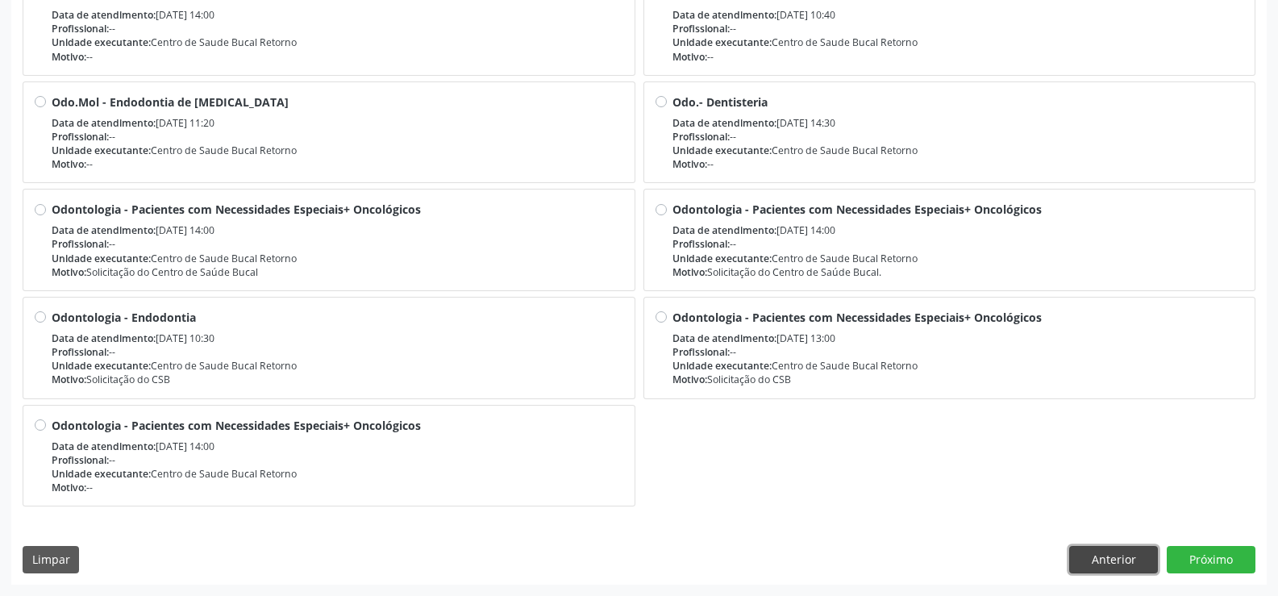
click at [1115, 562] on button "Anterior" at bounding box center [1113, 559] width 89 height 27
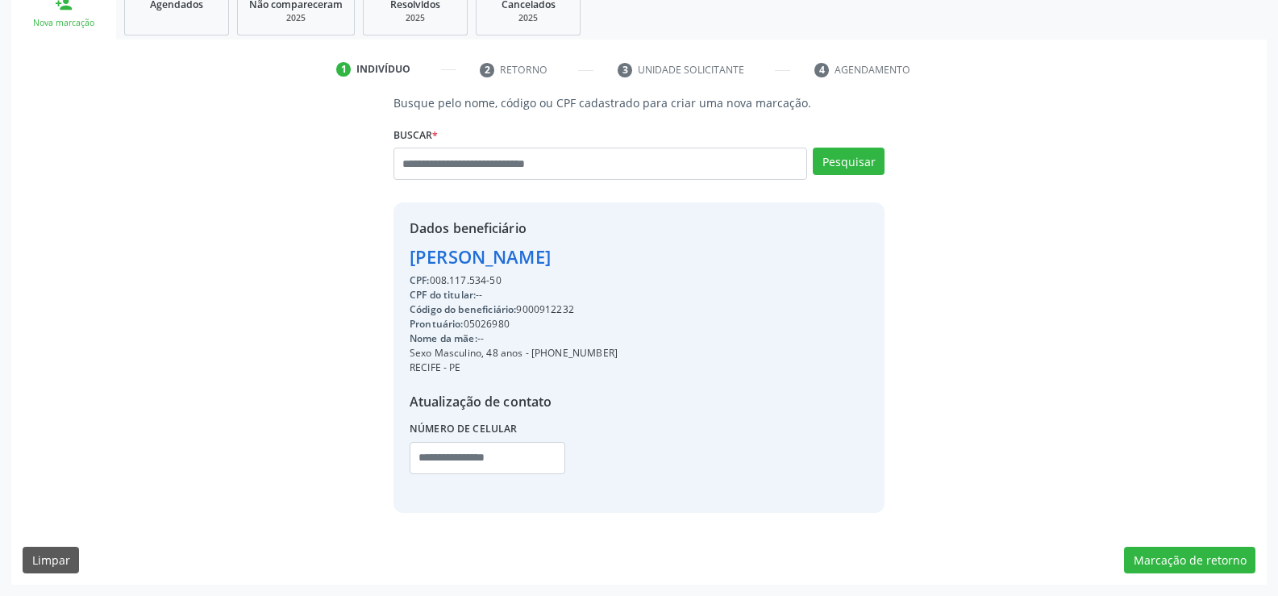
scroll to position [256, 0]
drag, startPoint x: 506, startPoint y: 278, endPoint x: 376, endPoint y: 265, distance: 130.5
click at [376, 265] on div "Busque pelo nome, código ou CPF cadastrado para criar uma nova marcação. Buscar…" at bounding box center [639, 303] width 1233 height 418
copy div "Maximiano Albuquerque Junior CPF: 008.117.534-50"
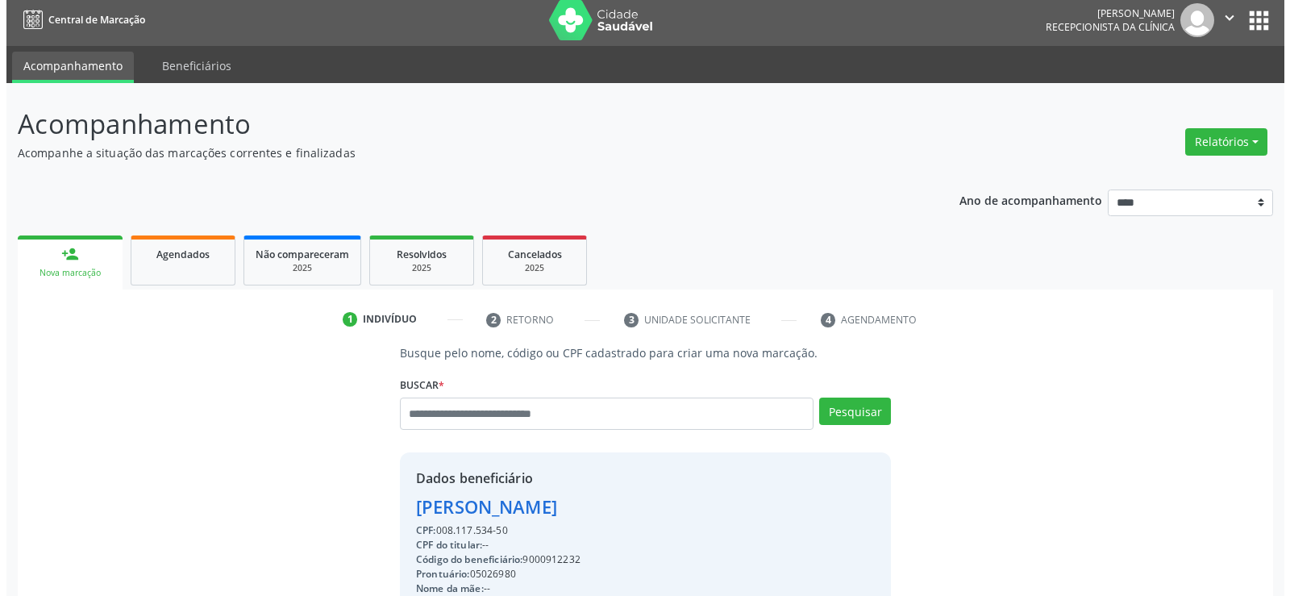
scroll to position [0, 0]
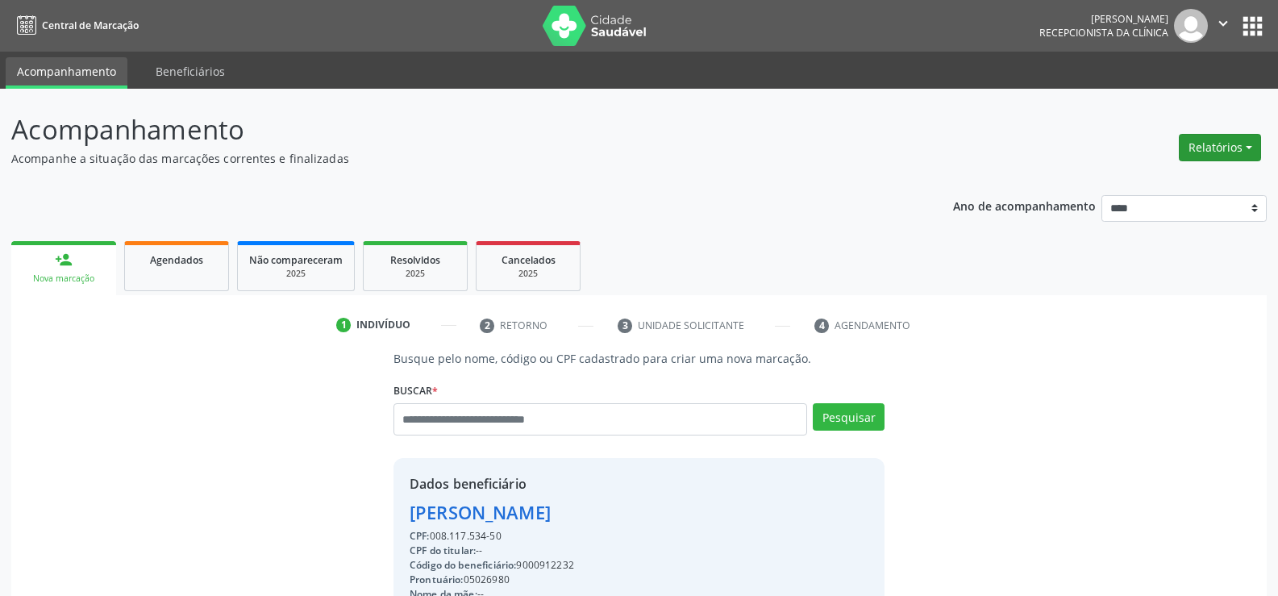
click at [1211, 144] on button "Relatórios" at bounding box center [1220, 147] width 82 height 27
click at [1196, 178] on link "Agendamentos" at bounding box center [1175, 182] width 173 height 23
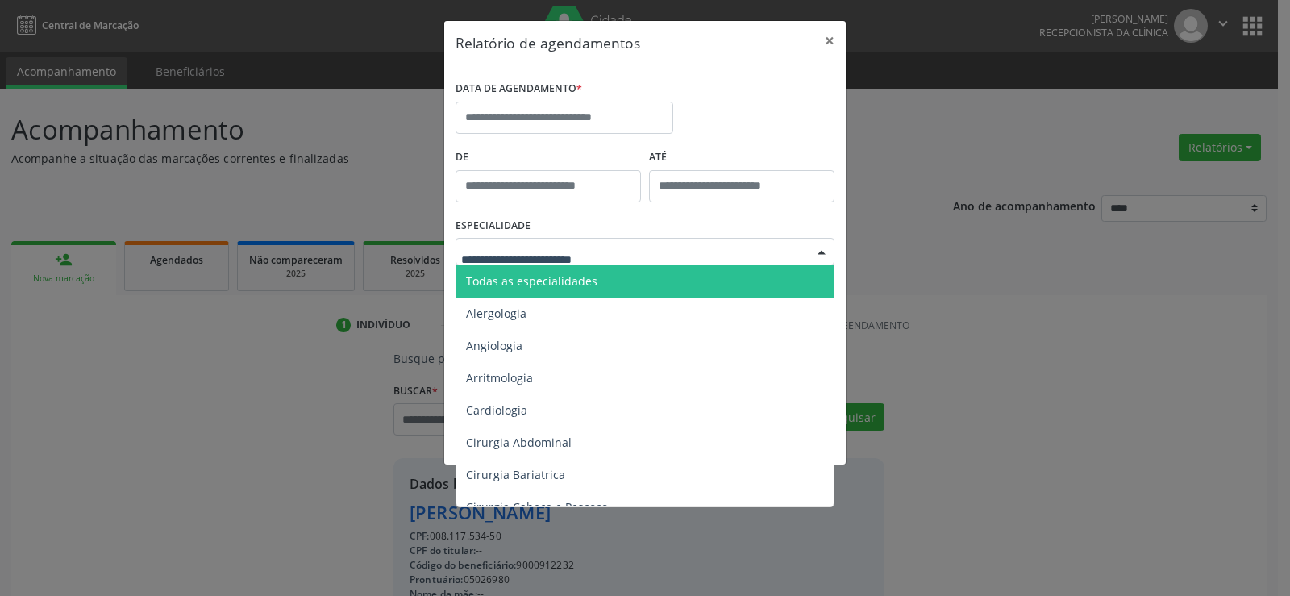
click at [660, 248] on div at bounding box center [645, 251] width 379 height 27
click at [619, 271] on span "Todas as especialidades" at bounding box center [646, 281] width 380 height 32
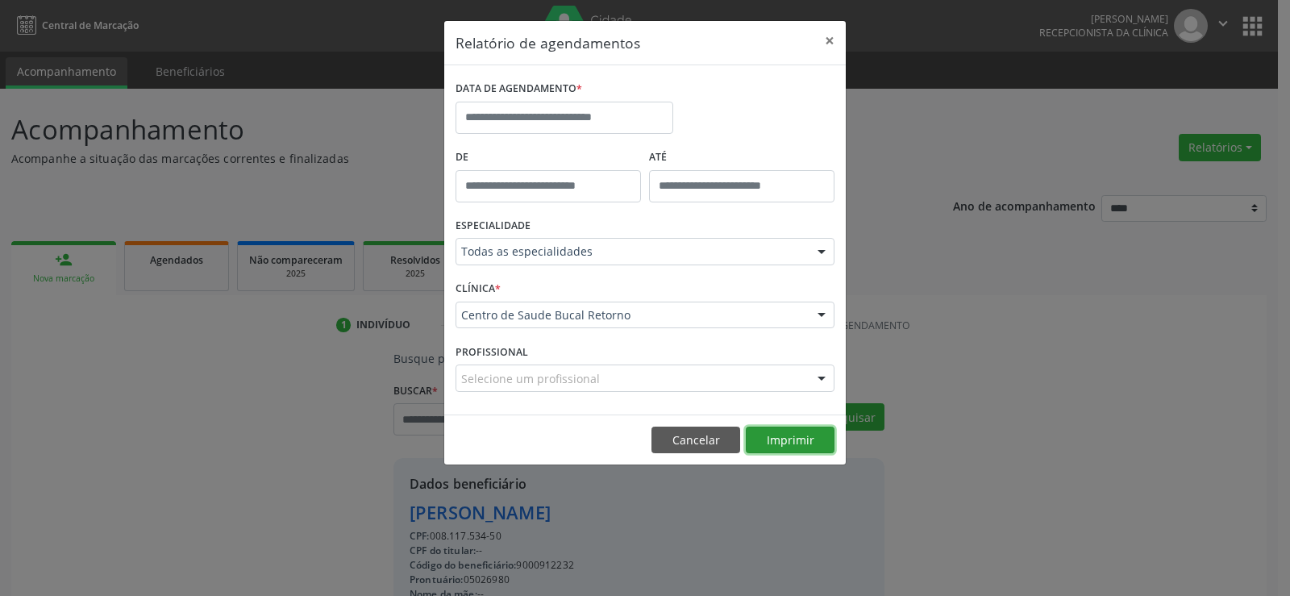
click at [790, 443] on button "Imprimir" at bounding box center [790, 440] width 89 height 27
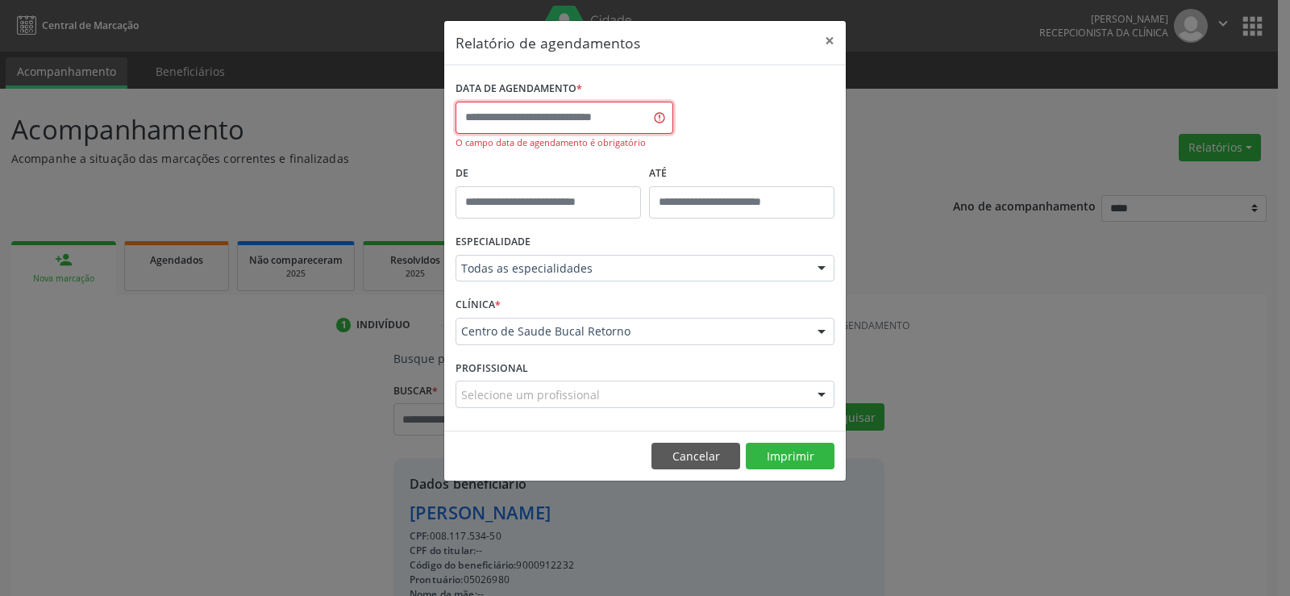
click at [626, 110] on input "text" at bounding box center [565, 118] width 218 height 32
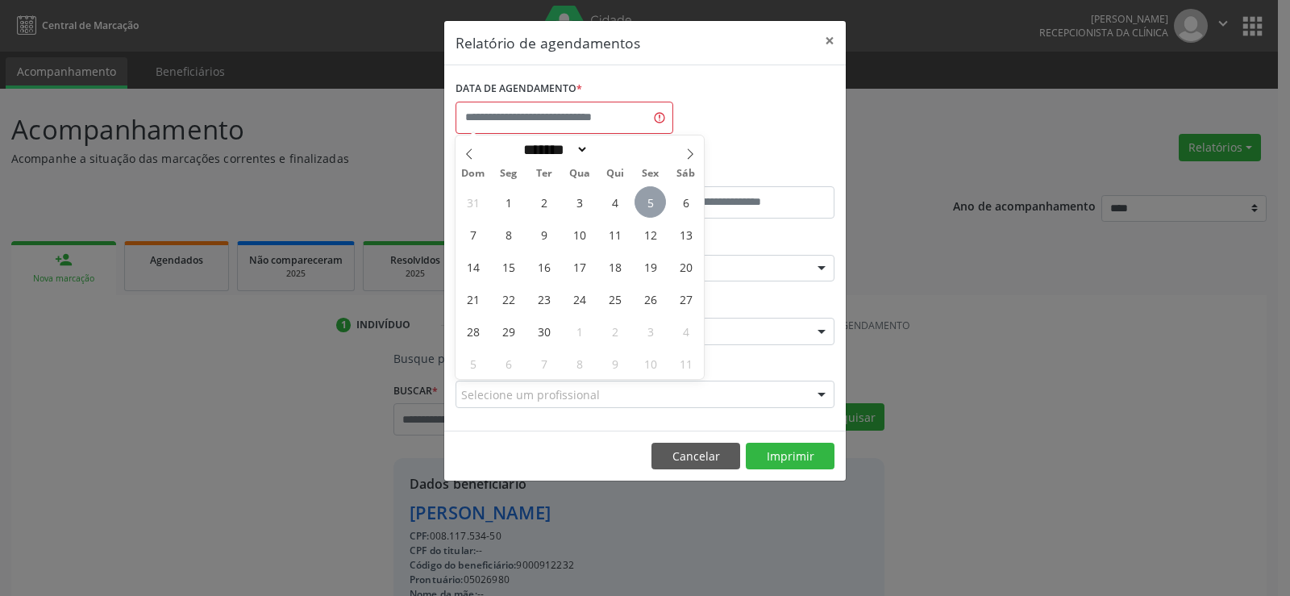
click at [651, 192] on span "5" at bounding box center [650, 201] width 31 height 31
type input "**********"
click at [651, 192] on span "5" at bounding box center [650, 201] width 31 height 31
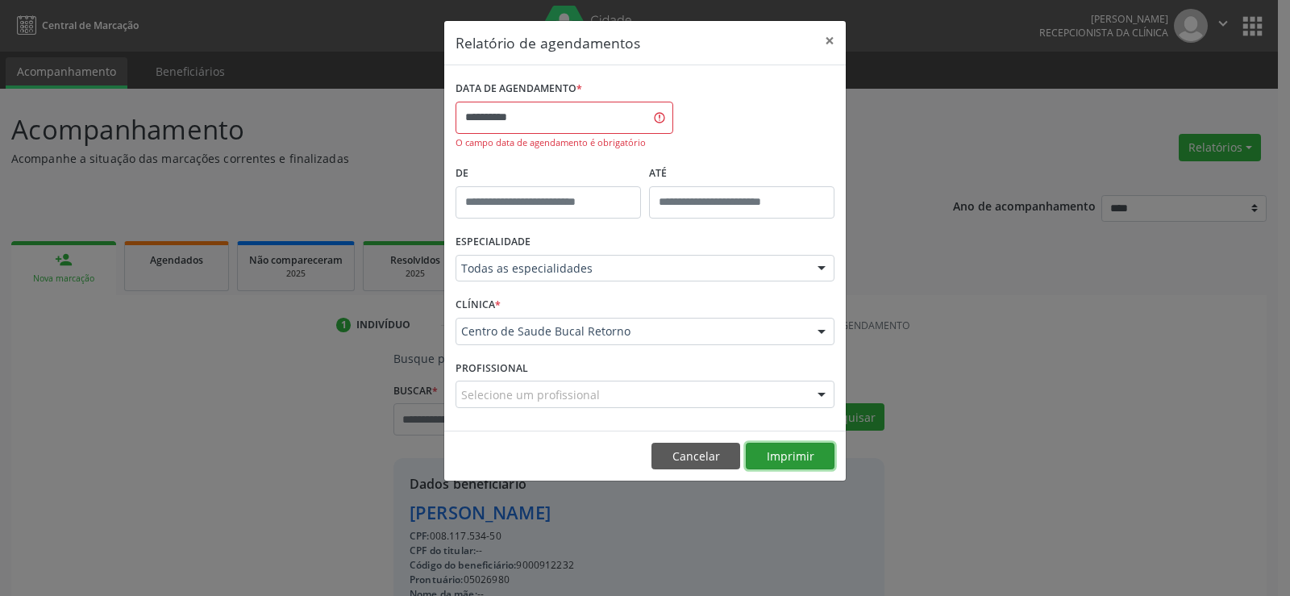
click at [776, 462] on button "Imprimir" at bounding box center [790, 456] width 89 height 27
